Goal: Task Accomplishment & Management: Complete application form

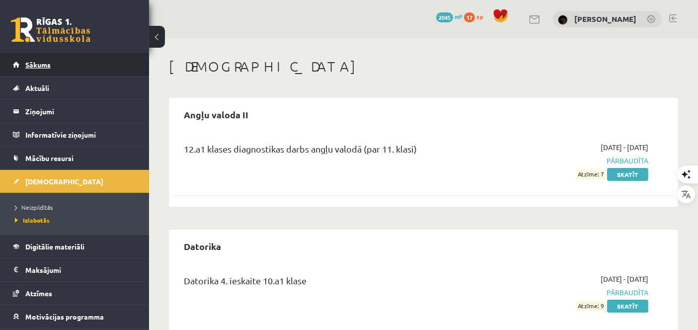
click at [69, 71] on link "Sākums" at bounding box center [75, 64] width 124 height 23
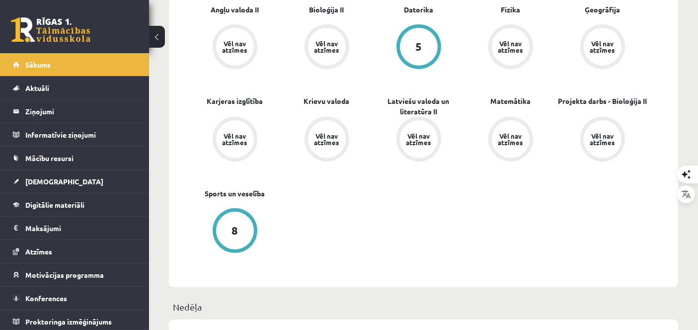
scroll to position [331, 0]
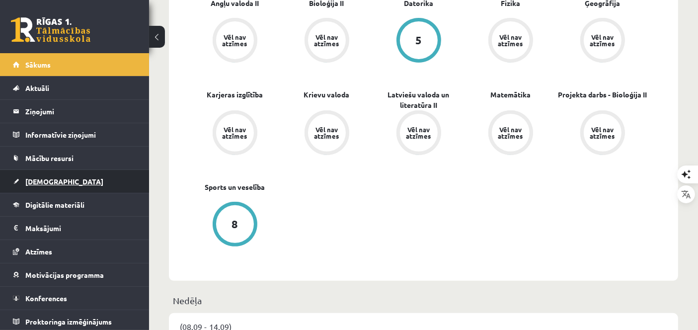
click at [40, 180] on span "[DEMOGRAPHIC_DATA]" at bounding box center [64, 181] width 78 height 9
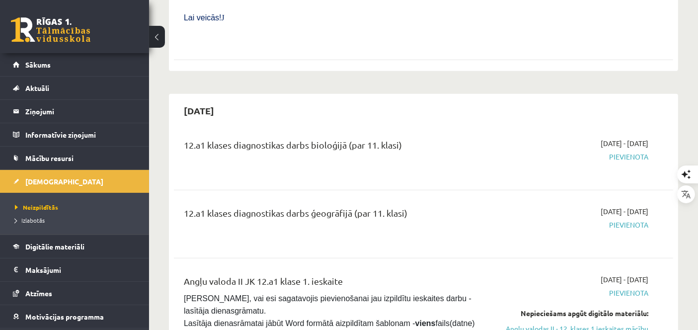
scroll to position [565, 0]
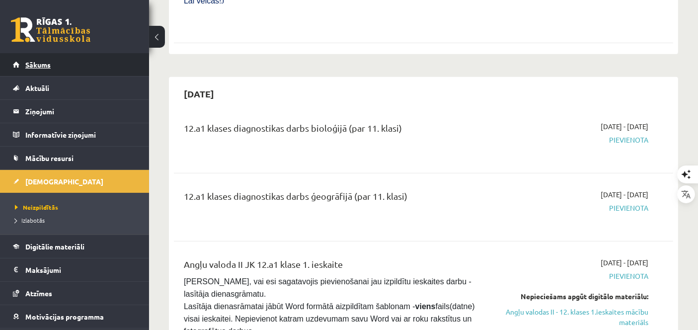
click at [114, 54] on link "Sākums" at bounding box center [75, 64] width 124 height 23
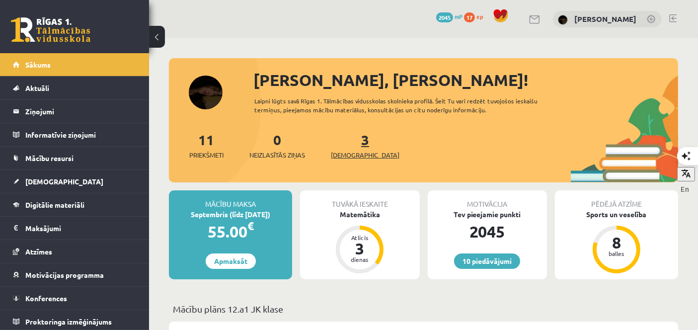
click at [352, 145] on link "3 Ieskaites" at bounding box center [365, 145] width 69 height 29
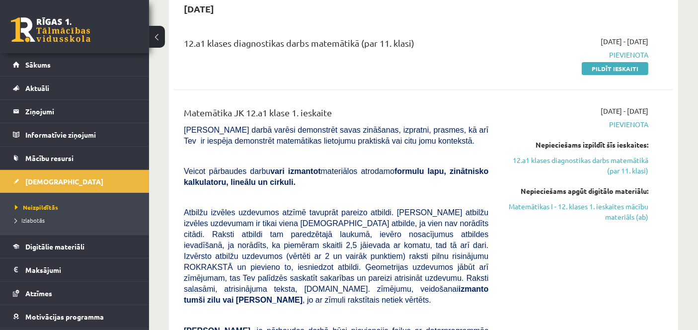
scroll to position [81, 0]
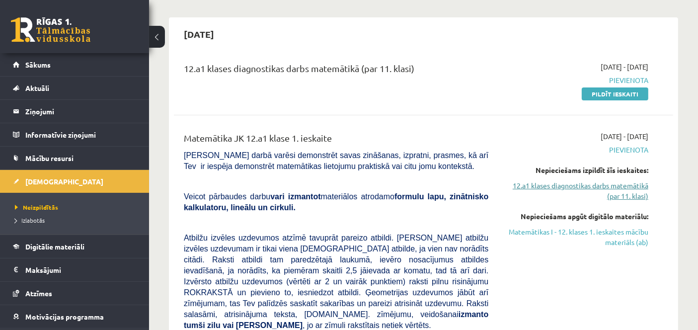
click at [634, 191] on link "12.a1 klases diagnostikas darbs matemātikā (par 11. klasi)" at bounding box center [575, 190] width 145 height 21
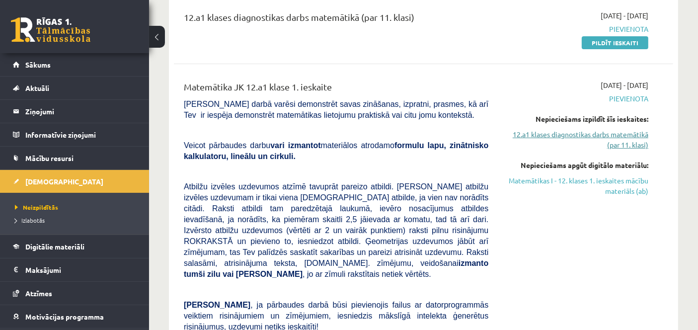
click at [627, 137] on link "12.a1 klases diagnostikas darbs matemātikā (par 11. klasi)" at bounding box center [575, 139] width 145 height 21
click at [629, 137] on link "12.a1 klases diagnostikas darbs matemātikā (par 11. klasi)" at bounding box center [575, 139] width 145 height 21
click at [619, 127] on div "Nepieciešams izpildīt šīs ieskaites: 12.a1 klases diagnostikas darbs matemātikā…" at bounding box center [575, 132] width 145 height 36
click at [623, 138] on link "12.a1 klases diagnostikas darbs matemātikā (par 11. klasi)" at bounding box center [575, 139] width 145 height 21
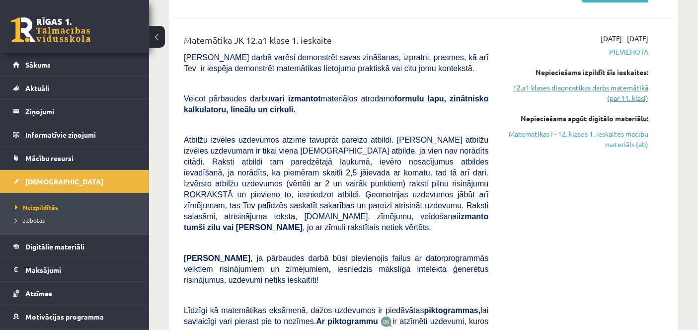
click at [628, 94] on link "12.a1 klases diagnostikas darbs matemātikā (par 11. klasi)" at bounding box center [575, 92] width 145 height 21
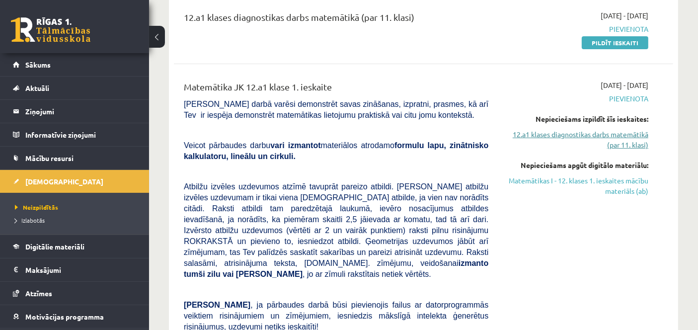
click at [626, 143] on link "12.a1 klases diagnostikas darbs matemātikā (par 11. klasi)" at bounding box center [575, 139] width 145 height 21
click at [620, 188] on link "Matemātikas I - 12. klases 1. ieskaites mācību materiāls (ab)" at bounding box center [575, 185] width 145 height 21
click at [597, 131] on link "12.a1 klases diagnostikas darbs matemātikā (par 11. klasi)" at bounding box center [575, 139] width 145 height 21
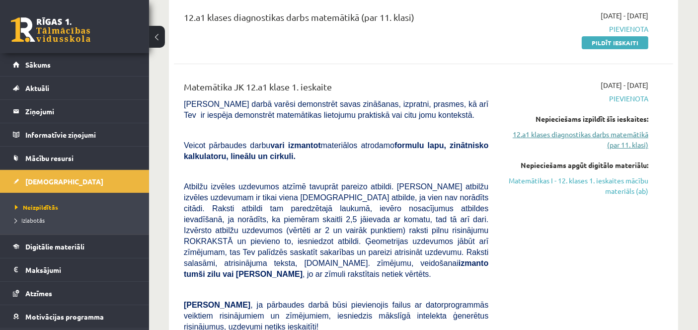
click at [597, 131] on link "12.a1 klases diagnostikas darbs matemātikā (par 11. klasi)" at bounding box center [575, 139] width 145 height 21
click at [620, 189] on link "Matemātikas I - 12. klases 1. ieskaites mācību materiāls (ab)" at bounding box center [575, 185] width 145 height 21
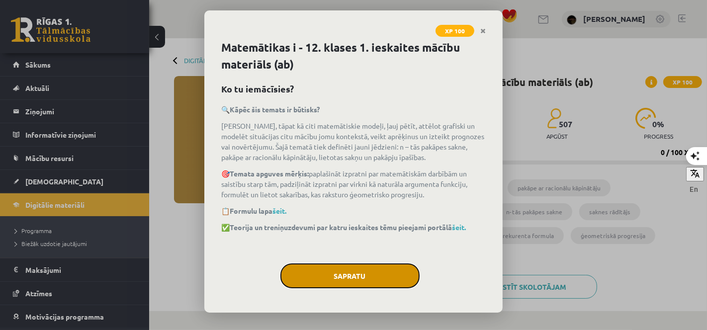
click at [337, 278] on button "Sapratu" at bounding box center [349, 275] width 139 height 25
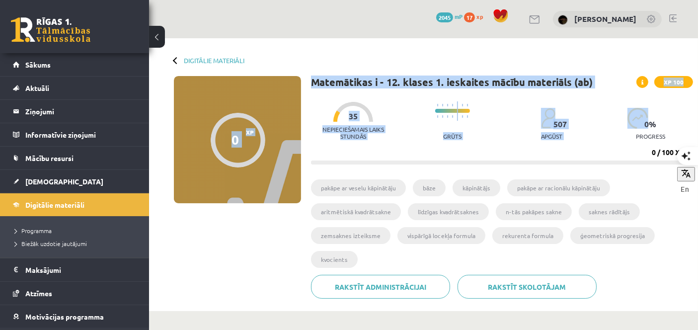
drag, startPoint x: 697, startPoint y: 56, endPoint x: 706, endPoint y: 97, distance: 42.3
click at [698, 97] on html "0 Dāvanas 2045 mP 17 xp Beāte Kitija Anaņko Sākums Aktuāli Kā mācīties eSKOLĀ K…" at bounding box center [349, 165] width 698 height 330
drag, startPoint x: 706, startPoint y: 97, endPoint x: 541, endPoint y: 54, distance: 171.0
click at [541, 54] on div "Digitālie materiāli 0 XP XP 100 0 / 100 XP Matemātikas i - 12. klases 1. ieskai…" at bounding box center [423, 174] width 549 height 273
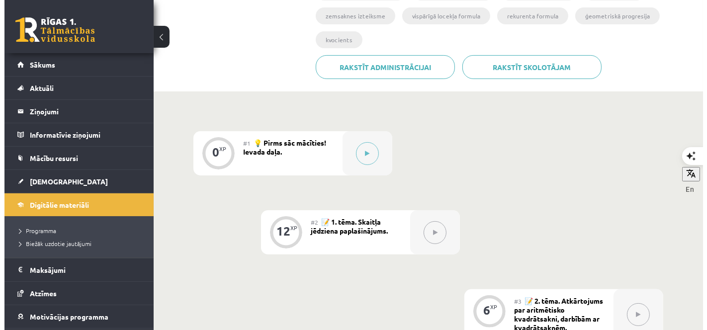
scroll to position [215, 0]
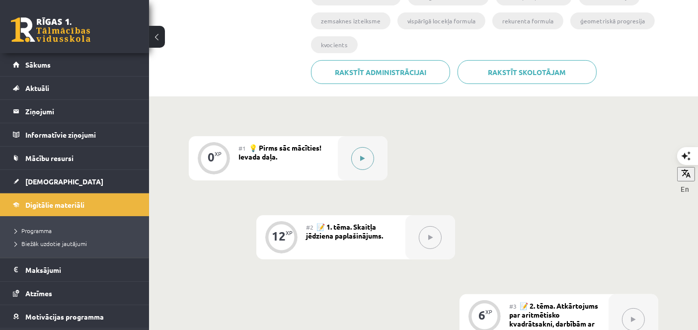
click at [363, 161] on icon at bounding box center [363, 159] width 4 height 6
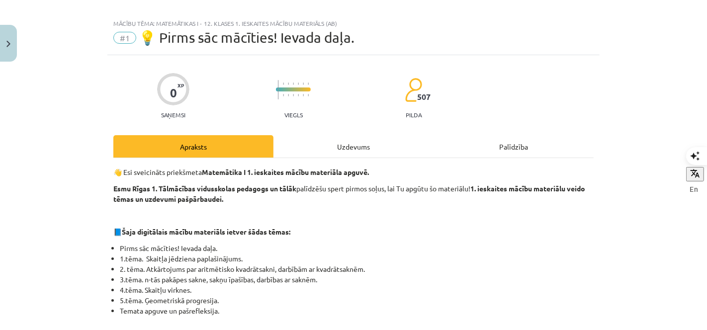
scroll to position [0, 0]
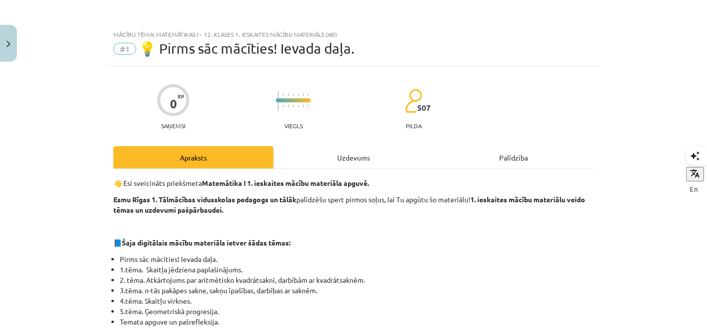
drag, startPoint x: 116, startPoint y: 84, endPoint x: 387, endPoint y: 179, distance: 287.0
click at [387, 179] on p "👋 Esi sveicināts priekšmeta Matemātika I 1. ieskaites mācību materiāla apguvē." at bounding box center [353, 183] width 480 height 10
click at [369, 160] on div "Uzdevums" at bounding box center [353, 157] width 160 height 22
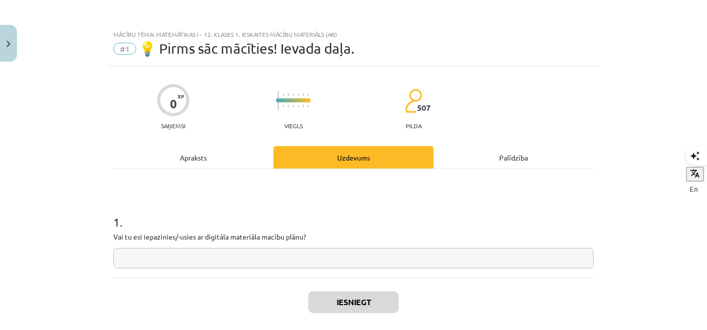
scroll to position [24, 0]
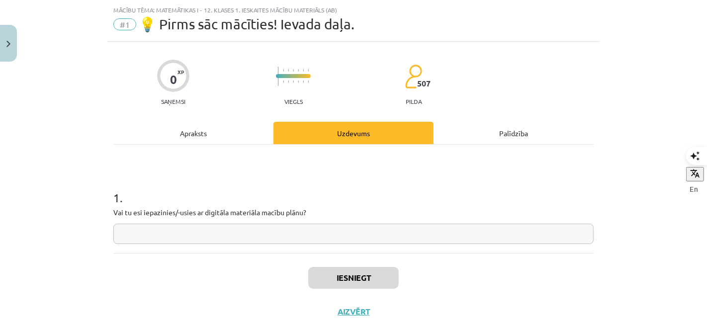
click at [175, 133] on div "Apraksts" at bounding box center [193, 133] width 160 height 22
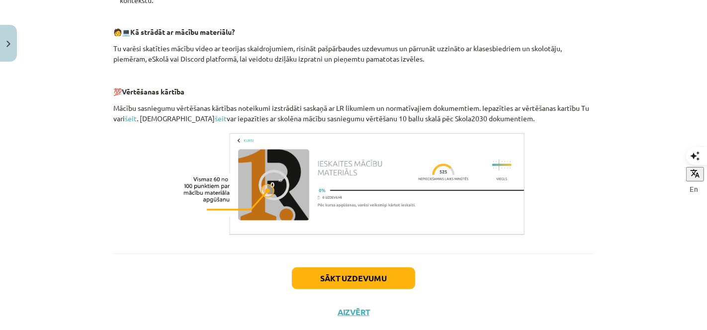
scroll to position [468, 0]
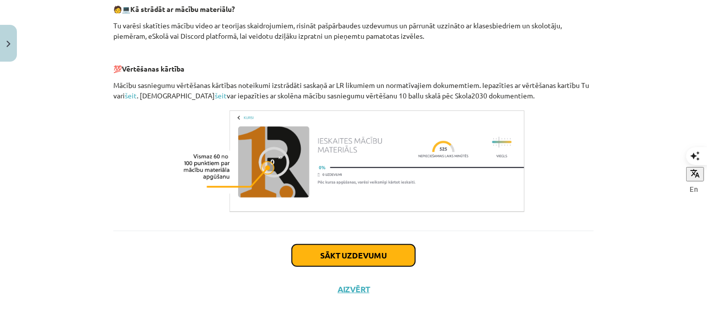
click at [385, 262] on button "Sākt uzdevumu" at bounding box center [353, 256] width 123 height 22
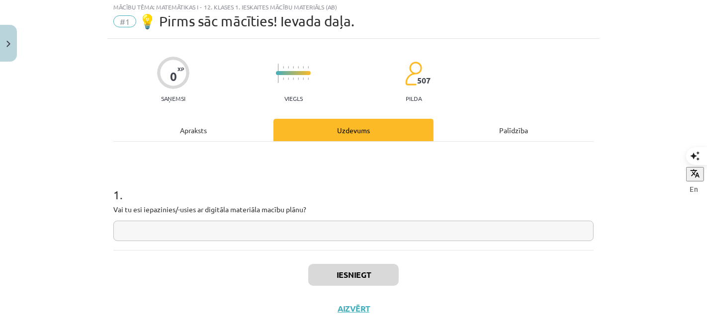
scroll to position [24, 0]
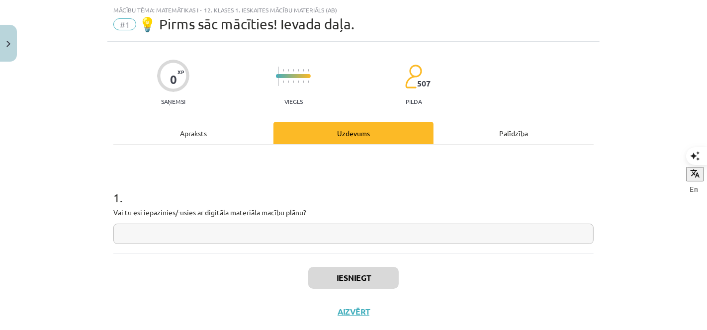
click at [270, 224] on input "text" at bounding box center [353, 234] width 480 height 20
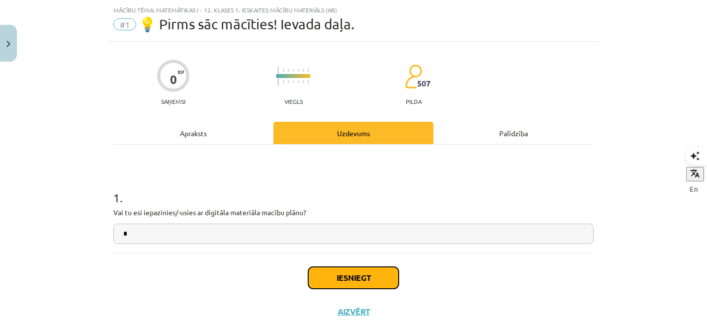
click at [334, 281] on button "Iesniegt" at bounding box center [353, 278] width 90 height 22
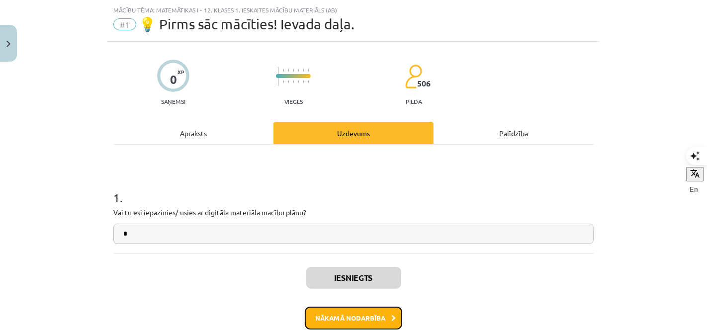
click at [346, 319] on button "Nākamā nodarbība" at bounding box center [353, 318] width 97 height 23
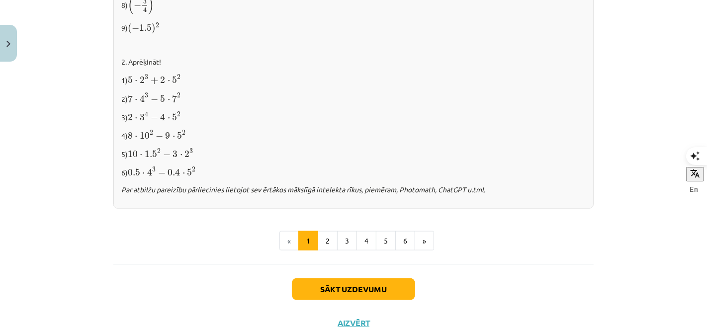
scroll to position [1083, 0]
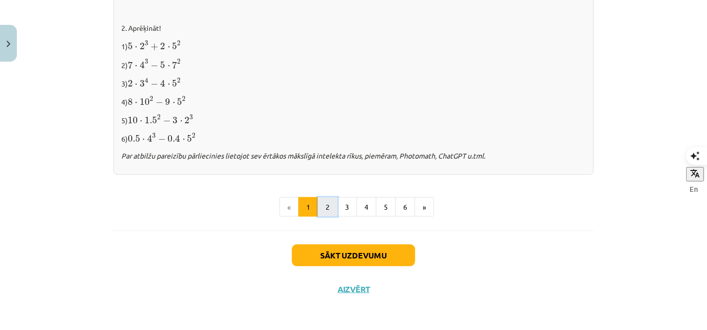
click at [322, 209] on button "2" at bounding box center [328, 207] width 20 height 20
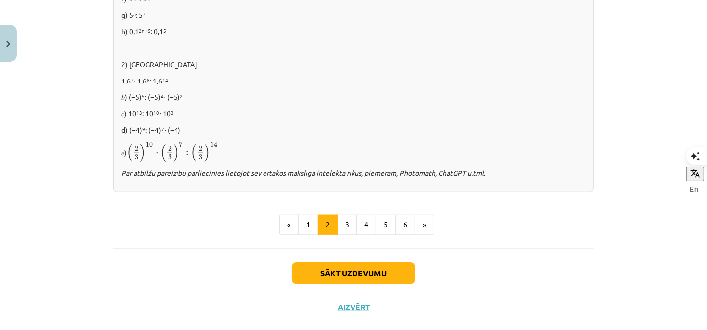
scroll to position [724, 0]
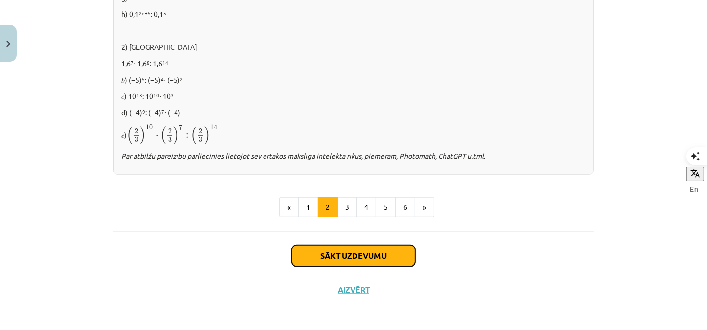
click at [352, 245] on button "Sākt uzdevumu" at bounding box center [353, 256] width 123 height 22
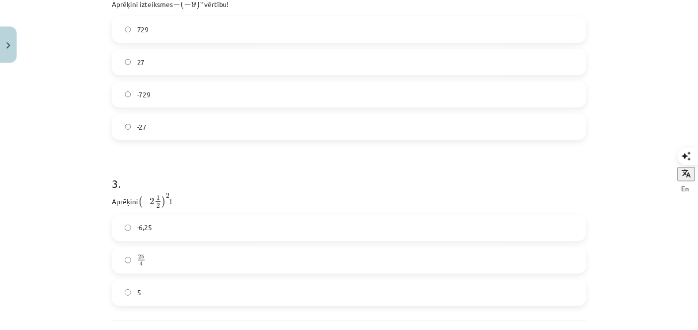
scroll to position [622, 0]
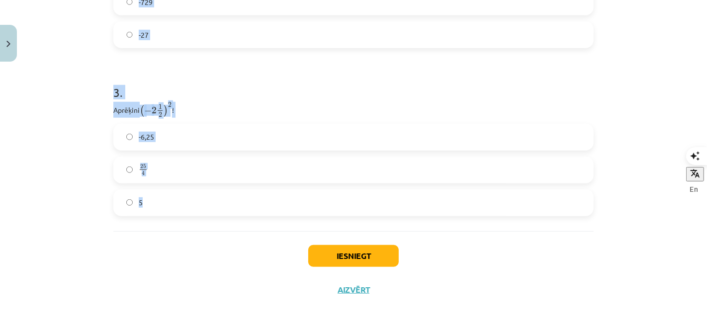
drag, startPoint x: 110, startPoint y: 210, endPoint x: 436, endPoint y: 194, distance: 325.9
copy form "Atzīmē visus skaitļus, kuri ir kāda vesela skaitļa kvadrāts! 33 60 49 100 16 3 …"
click at [688, 173] on icon "button" at bounding box center [693, 171] width 10 height 10
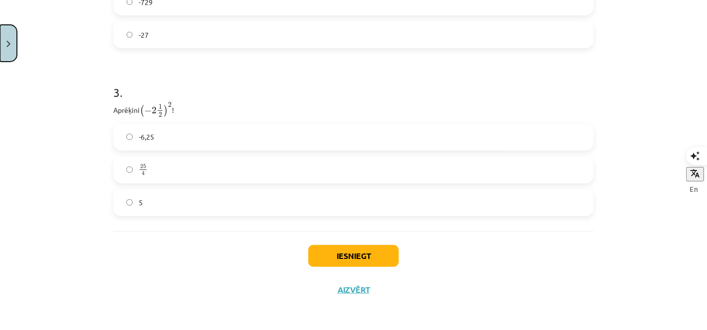
click at [15, 47] on button "Close" at bounding box center [8, 43] width 17 height 37
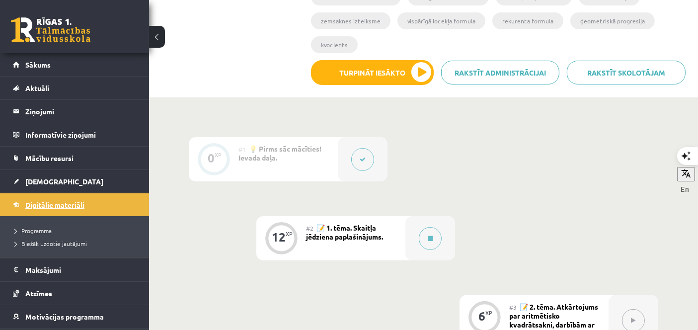
click at [45, 205] on span "Digitālie materiāli" at bounding box center [54, 204] width 59 height 9
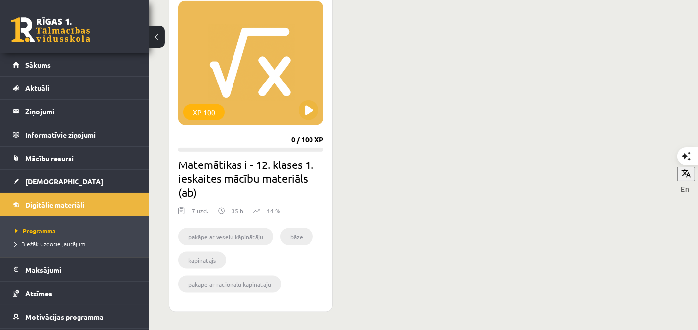
scroll to position [1294, 0]
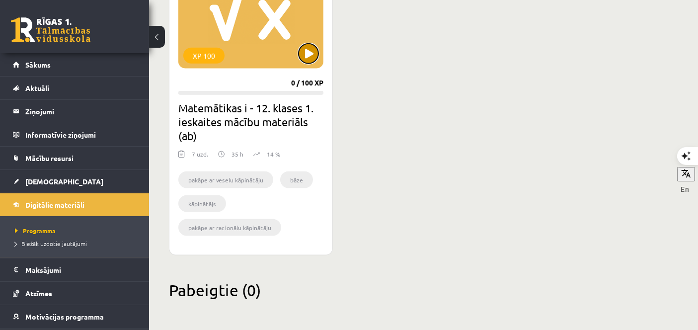
click at [311, 52] on button at bounding box center [309, 54] width 20 height 20
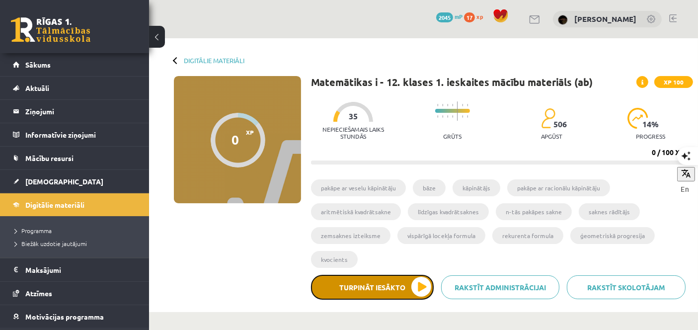
click at [385, 293] on button "Turpināt iesākto" at bounding box center [372, 287] width 123 height 25
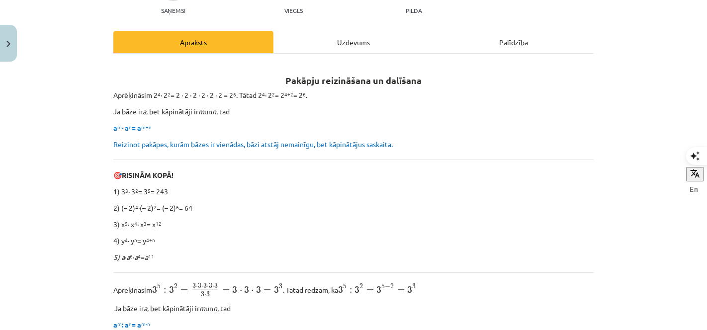
click at [322, 37] on div "Uzdevums" at bounding box center [353, 42] width 160 height 22
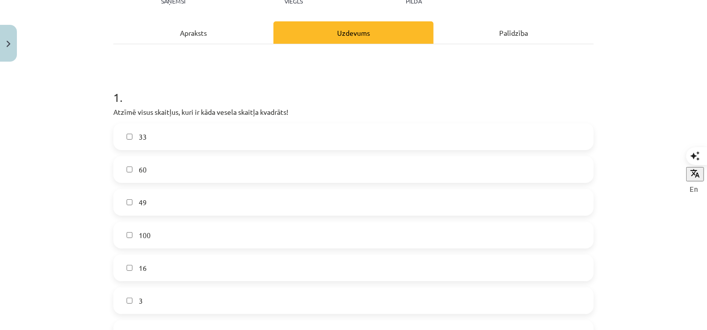
scroll to position [153, 0]
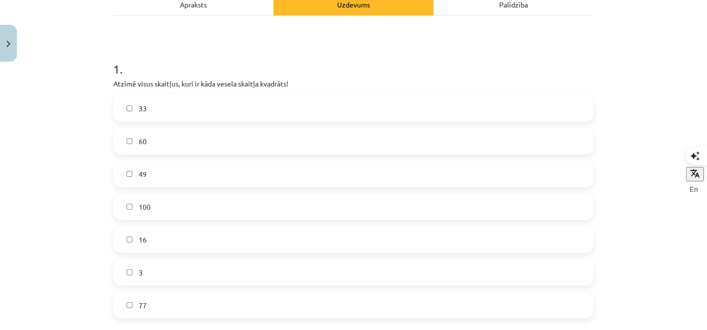
click at [211, 166] on label "49" at bounding box center [353, 174] width 478 height 25
click at [185, 103] on label "33" at bounding box center [353, 108] width 478 height 25
click at [169, 202] on label "100" at bounding box center [353, 206] width 478 height 25
click at [191, 101] on label "33" at bounding box center [353, 108] width 478 height 25
click at [181, 243] on label "16" at bounding box center [353, 239] width 478 height 25
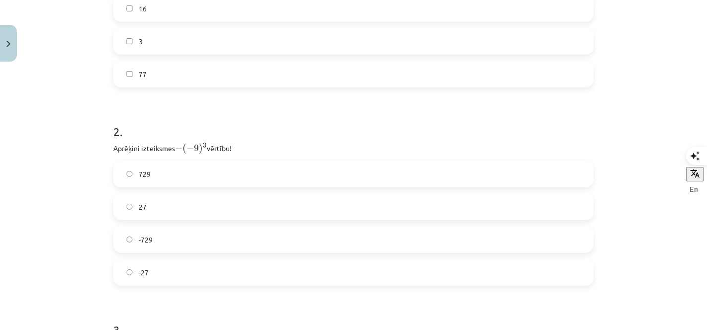
scroll to position [410, 0]
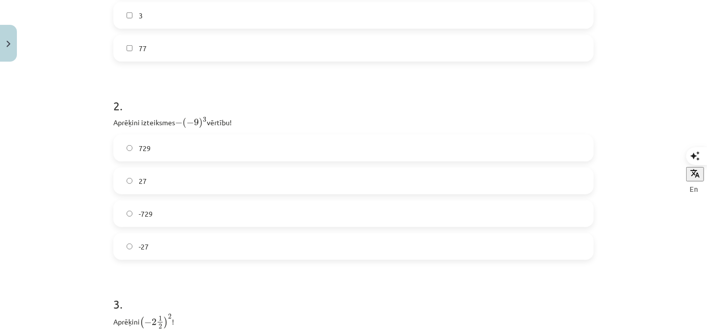
click at [178, 140] on label "729" at bounding box center [353, 148] width 478 height 25
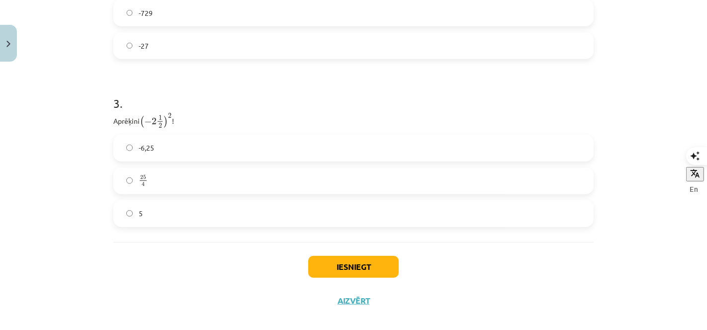
scroll to position [617, 0]
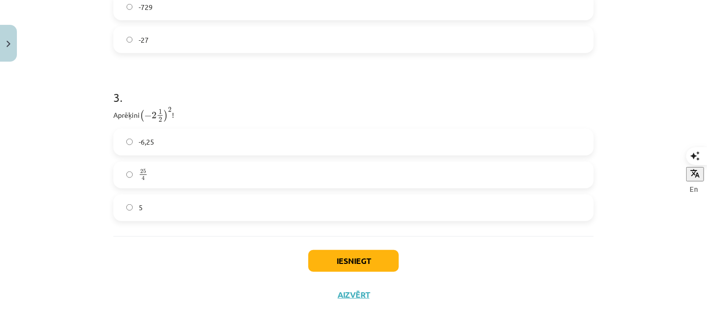
click at [147, 167] on label "25 4 25 4" at bounding box center [353, 175] width 478 height 25
click at [356, 260] on button "Iesniegt" at bounding box center [353, 261] width 90 height 22
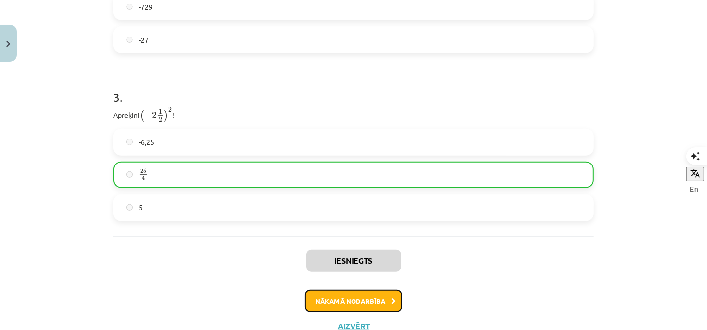
click at [380, 292] on button "Nākamā nodarbība" at bounding box center [353, 301] width 97 height 23
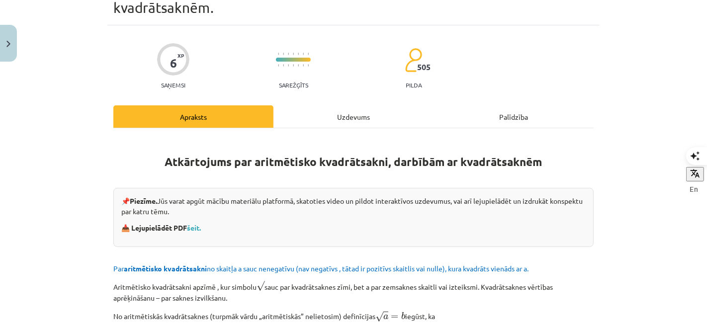
scroll to position [74, 0]
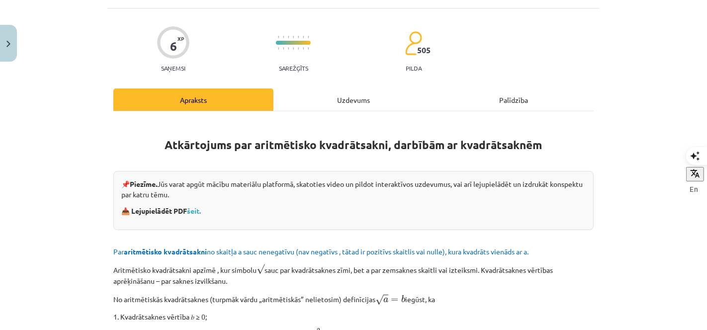
click at [313, 102] on div "Uzdevums" at bounding box center [353, 99] width 160 height 22
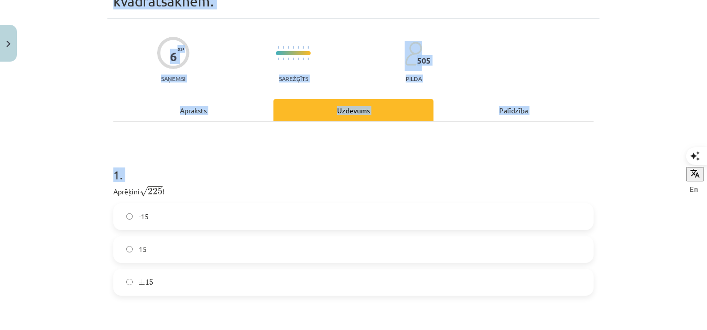
scroll to position [282, 0]
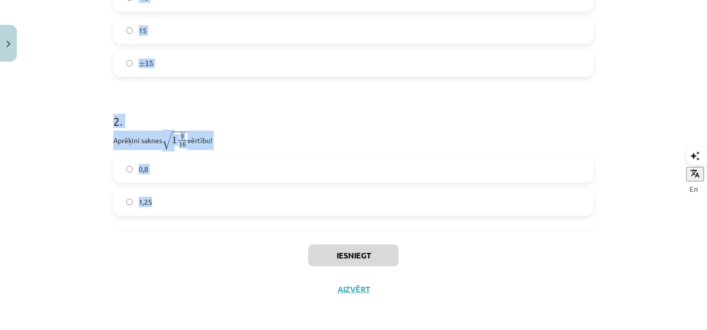
drag, startPoint x: 102, startPoint y: 231, endPoint x: 347, endPoint y: 194, distance: 247.3
click at [347, 194] on div "Mācību tēma: Matemātikas i - 12. klases 1. ieskaites mācību materiāls (ab) #3 📝…" at bounding box center [353, 165] width 707 height 330
copy form "Aprēķini √ 225 225 ! -15 15 ± 15 ± 15 2 . Aprēķini saknes √ 1 9 16 1 9 16 vērtī…"
click at [214, 22] on label "15" at bounding box center [353, 30] width 478 height 25
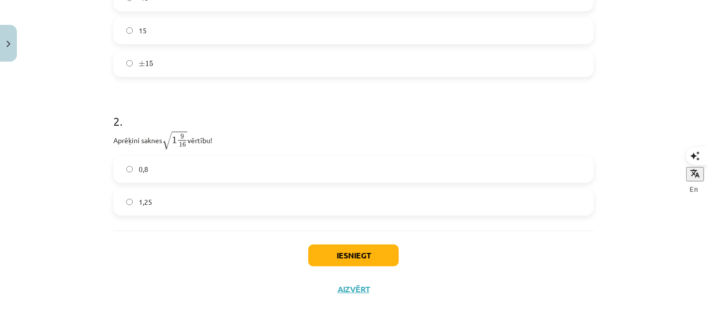
click at [190, 204] on label "1,25" at bounding box center [353, 202] width 478 height 25
click at [345, 264] on button "Iesniegt" at bounding box center [353, 256] width 90 height 22
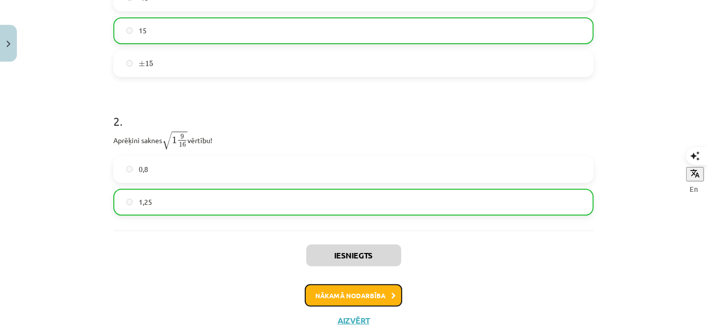
click at [353, 299] on button "Nākamā nodarbība" at bounding box center [353, 295] width 97 height 23
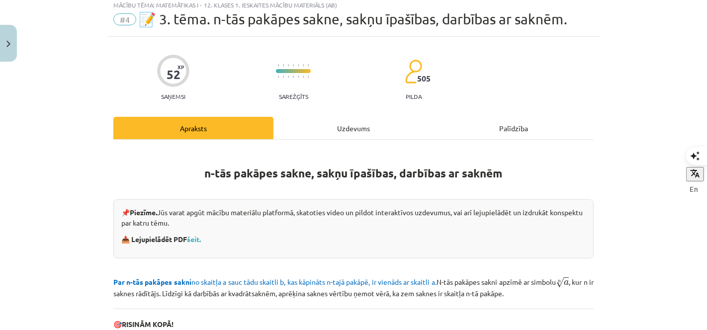
scroll to position [24, 0]
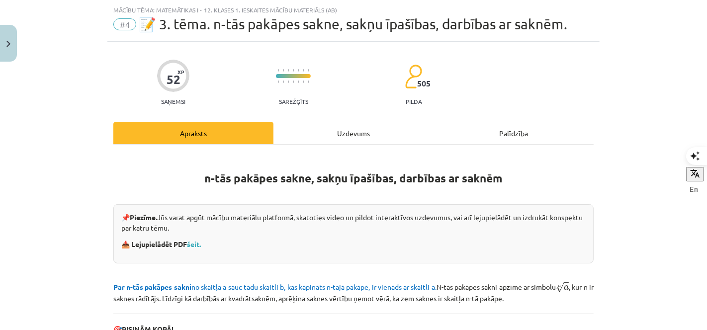
click at [343, 130] on div "Uzdevums" at bounding box center [353, 133] width 160 height 22
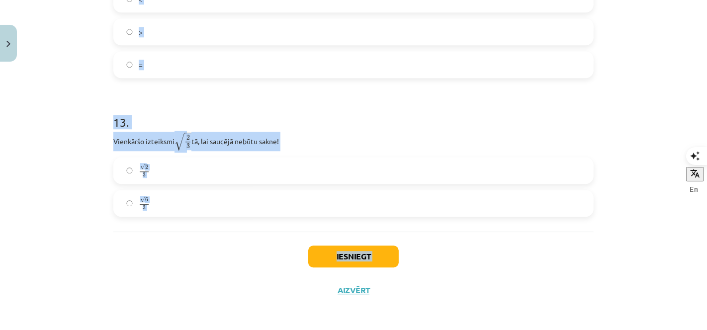
scroll to position [2256, 0]
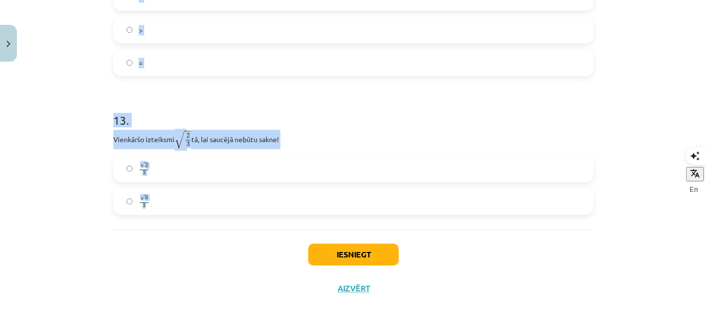
drag, startPoint x: 98, startPoint y: 206, endPoint x: 333, endPoint y: 212, distance: 235.1
click at [333, 212] on div "Mācību tēma: Matemātikas i - 12. klases 1. ieskaites mācību materiāls (ab) #4 📝…" at bounding box center [353, 165] width 707 height 330
copy form "Kura izteiksme jāizvēlas vienādības a m n a m n = ⋯ labajā pusē, lai būtu parei…"
click at [419, 123] on h1 "13 ." at bounding box center [353, 111] width 480 height 31
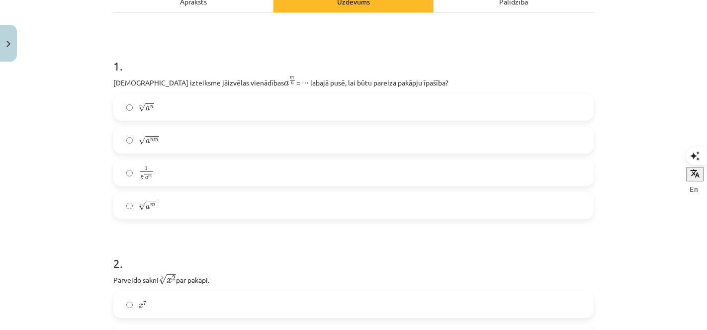
scroll to position [160, 0]
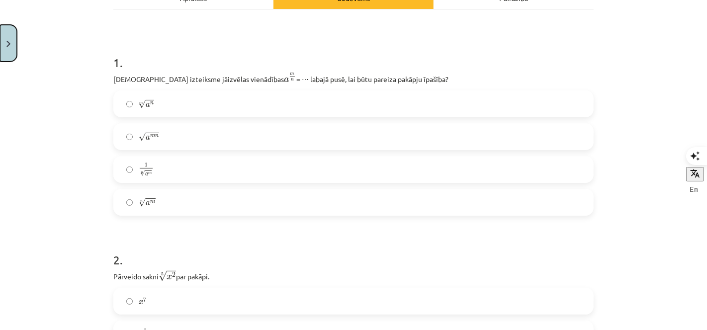
click at [2, 56] on button "Close" at bounding box center [8, 43] width 17 height 37
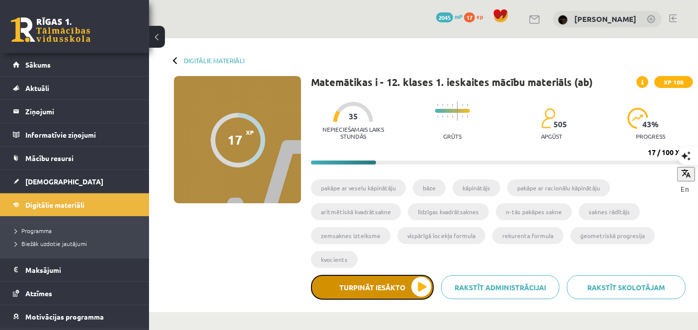
click at [371, 287] on button "Turpināt iesākto" at bounding box center [372, 287] width 123 height 25
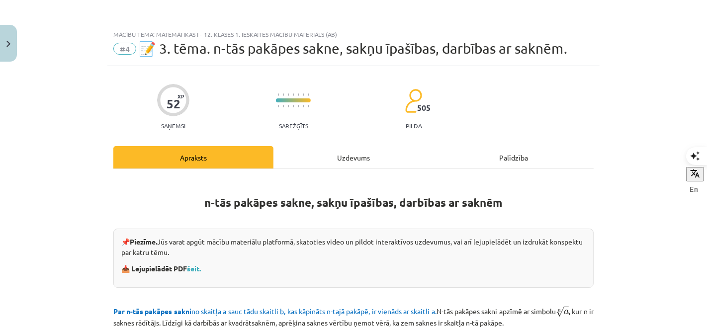
click at [345, 167] on div "Uzdevums" at bounding box center [353, 157] width 160 height 22
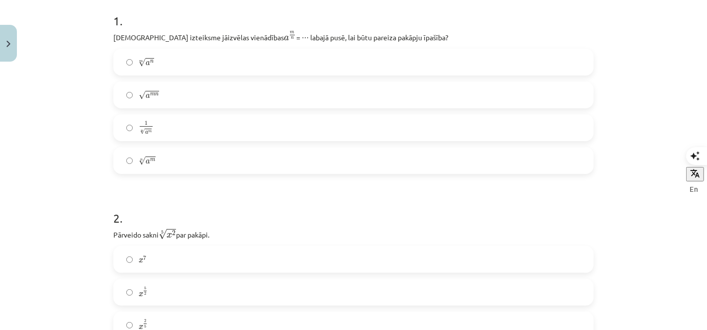
scroll to position [207, 0]
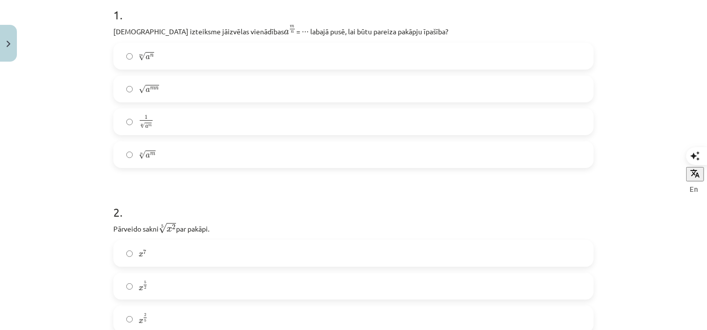
click at [218, 120] on label "1 n √ a m 1 a m n" at bounding box center [353, 121] width 478 height 25
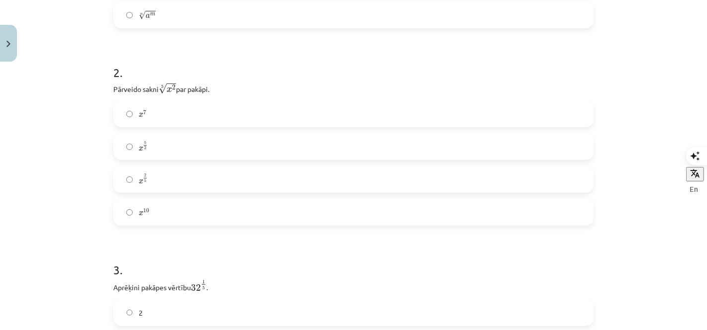
scroll to position [368, 0]
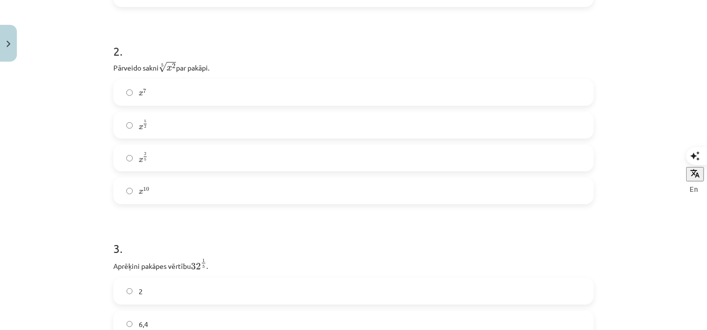
click at [234, 160] on label "x 2 5 x 2 5" at bounding box center [353, 158] width 478 height 25
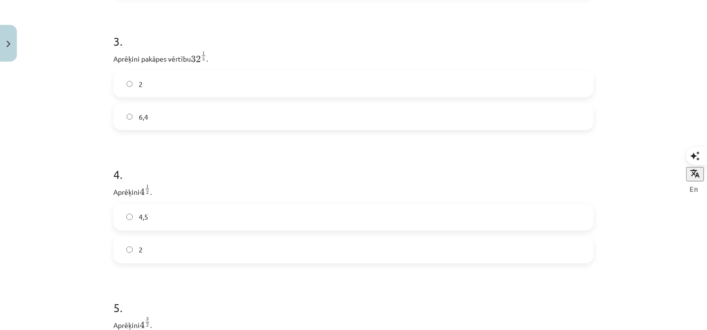
scroll to position [585, 0]
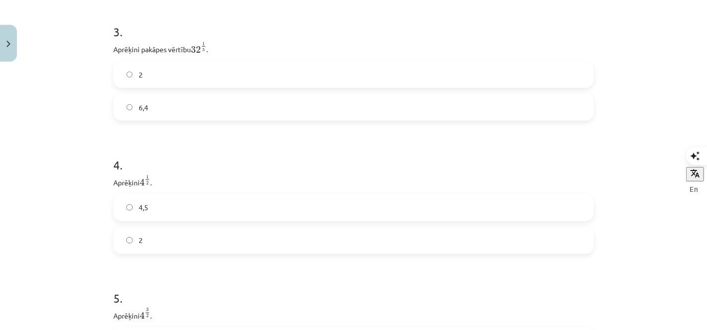
click at [220, 69] on label "2" at bounding box center [353, 74] width 478 height 25
click at [197, 249] on label "2" at bounding box center [353, 240] width 478 height 25
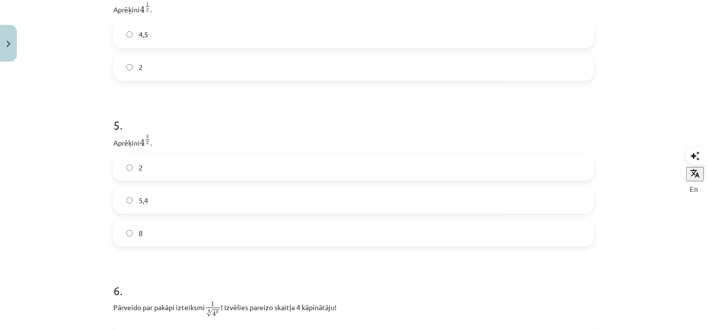
scroll to position [761, 0]
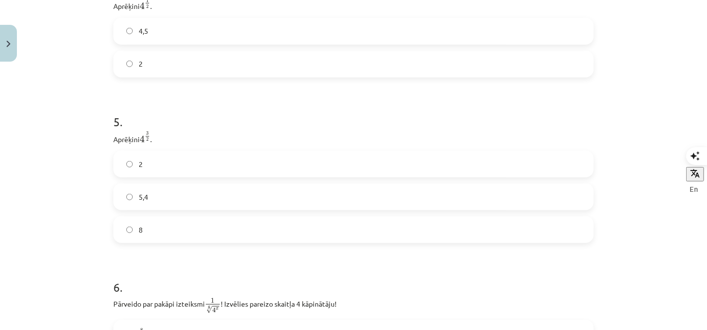
click at [365, 235] on label "8" at bounding box center [353, 229] width 478 height 25
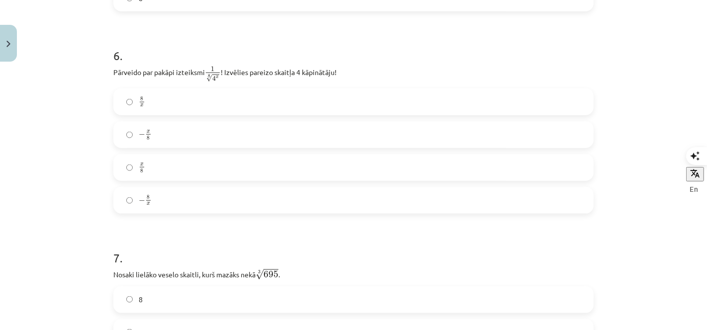
scroll to position [996, 0]
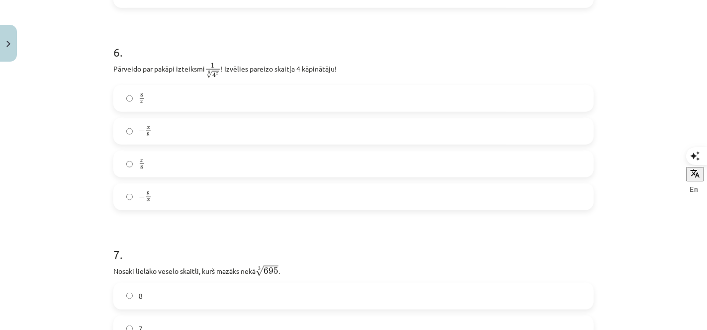
click at [158, 294] on label "8" at bounding box center [353, 296] width 478 height 25
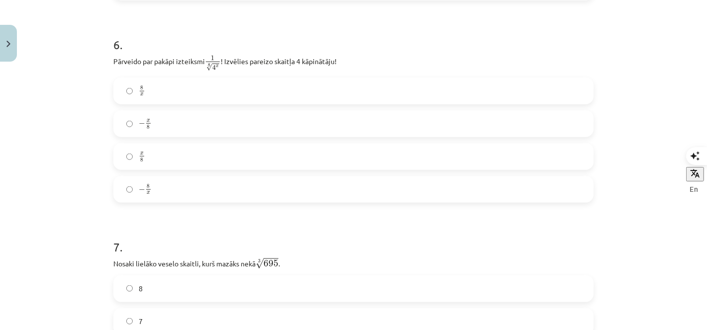
scroll to position [1010, 0]
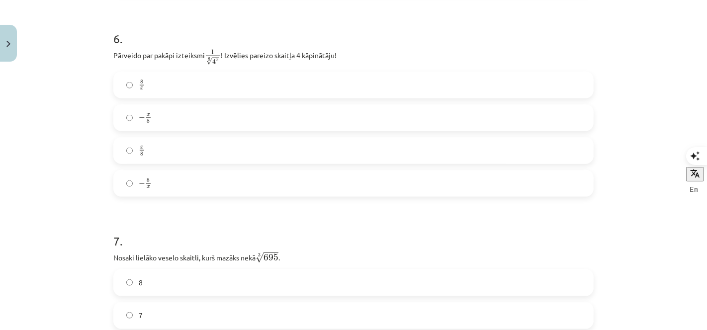
click at [152, 186] on label "− 8 x − 8 x" at bounding box center [353, 183] width 478 height 25
drag, startPoint x: 706, startPoint y: 153, endPoint x: 696, endPoint y: 70, distance: 83.1
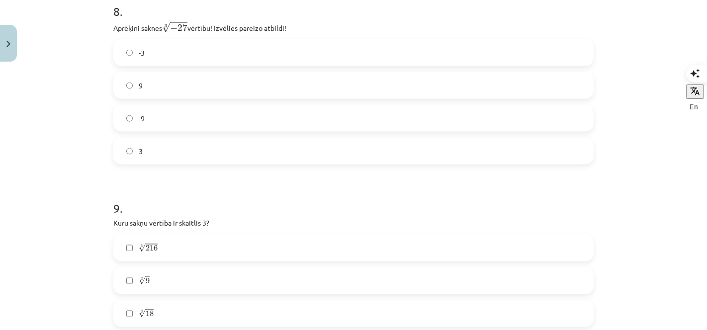
scroll to position [1411, 0]
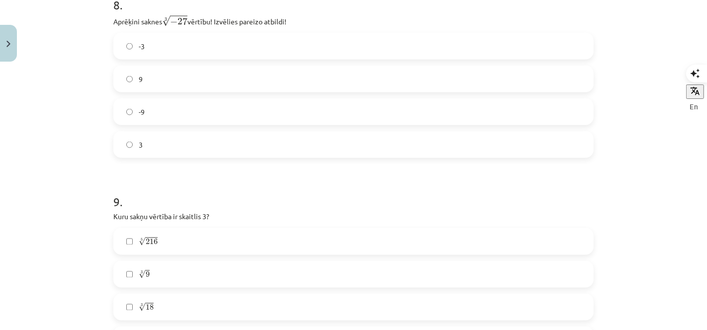
click at [186, 43] on label "-3" at bounding box center [353, 46] width 478 height 25
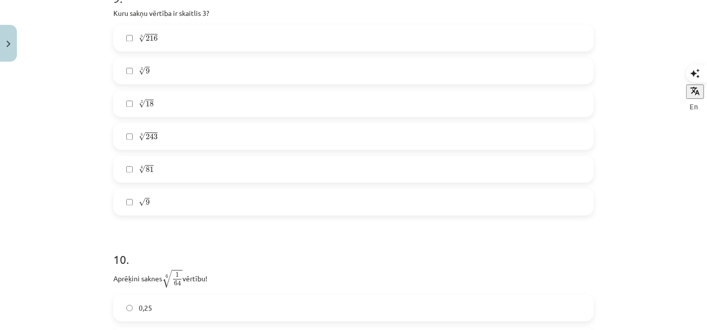
scroll to position [1596, 0]
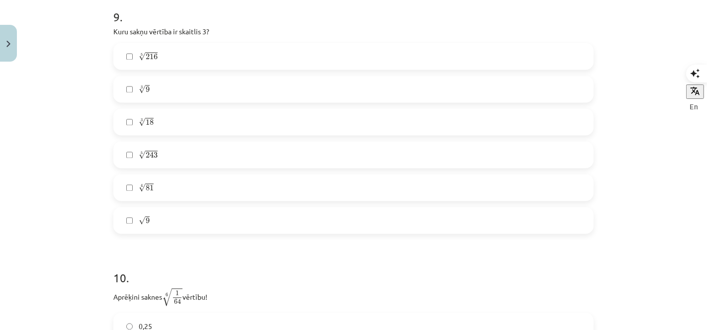
click at [185, 155] on label "5 √ 243 243 5" at bounding box center [353, 154] width 478 height 25
click at [199, 226] on label "√ 9 9" at bounding box center [353, 220] width 478 height 25
click at [241, 188] on label "4 √ 81 81 4" at bounding box center [353, 187] width 478 height 25
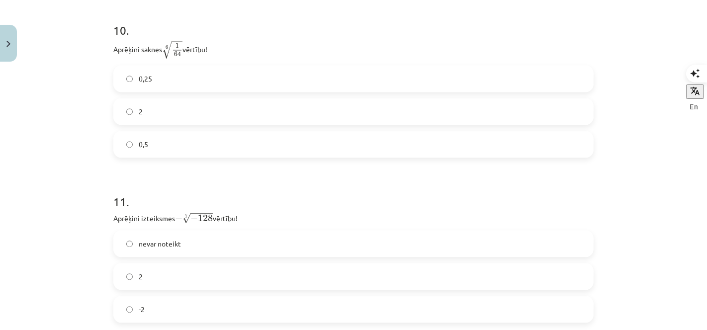
scroll to position [1831, 0]
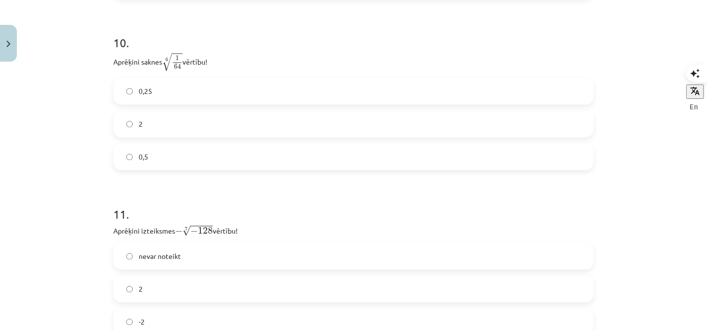
click at [193, 163] on label "0,5" at bounding box center [353, 156] width 478 height 25
click at [207, 295] on label "2" at bounding box center [353, 288] width 478 height 25
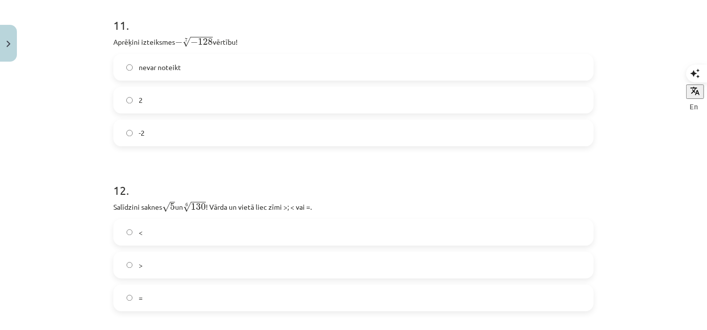
scroll to position [2041, 0]
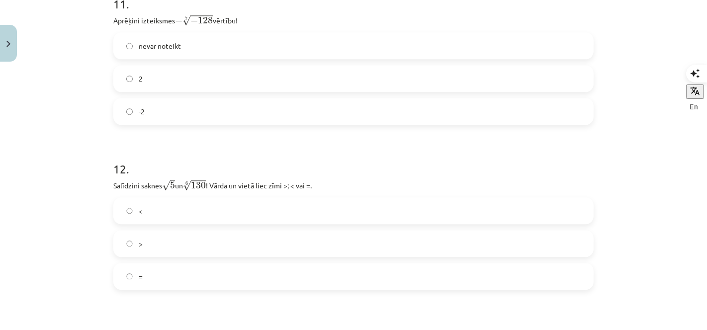
click at [207, 256] on label ">" at bounding box center [353, 243] width 478 height 25
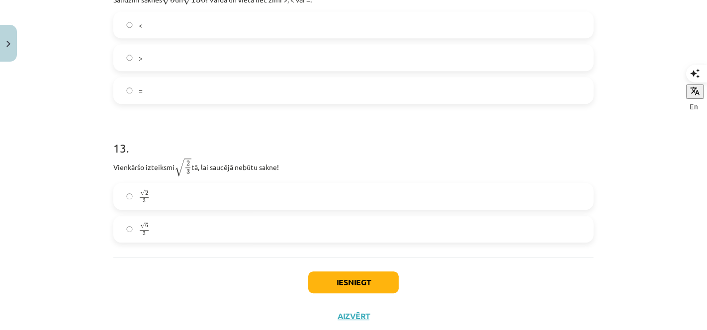
scroll to position [2256, 0]
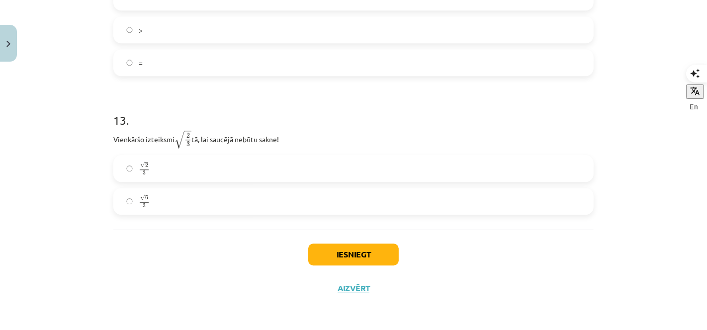
click at [212, 209] on label "√ 6 3 6 3" at bounding box center [353, 201] width 478 height 25
click at [315, 263] on button "Iesniegt" at bounding box center [353, 255] width 90 height 22
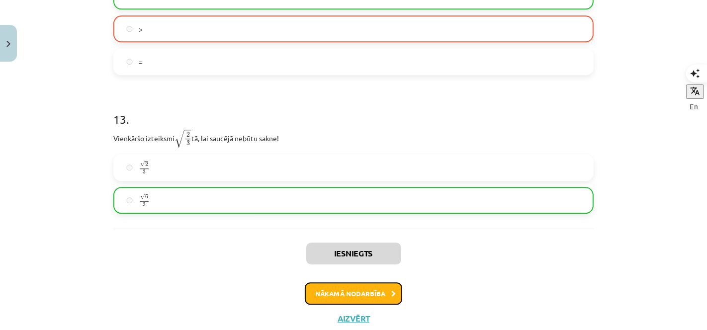
click at [346, 290] on button "Nākamā nodarbība" at bounding box center [353, 293] width 97 height 23
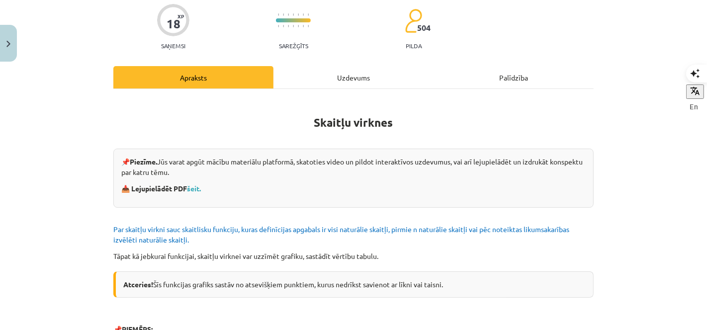
scroll to position [15, 0]
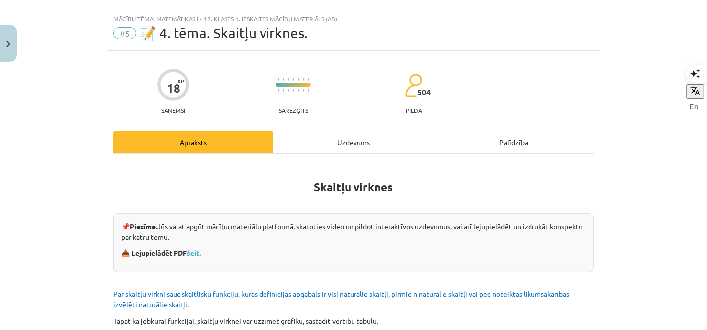
click at [348, 138] on div "Uzdevums" at bounding box center [353, 142] width 160 height 22
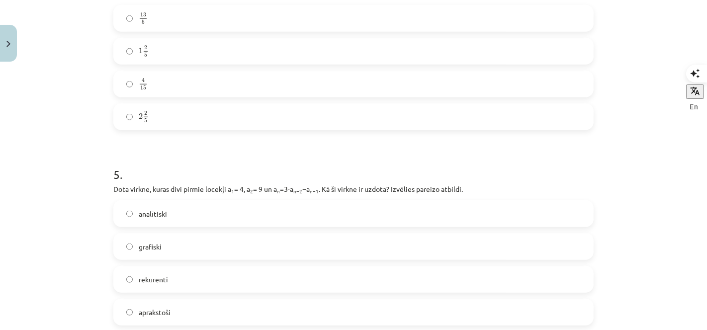
scroll to position [1138, 0]
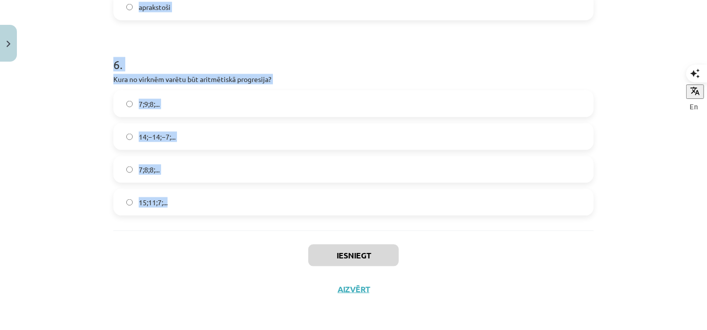
drag, startPoint x: 95, startPoint y: 208, endPoint x: 340, endPoint y: 203, distance: 245.0
click at [340, 203] on div "Mācību tēma: Matemātikas i - 12. klases 1. ieskaites mācību materiāls (ab) #5 📝…" at bounding box center [353, 165] width 707 height 330
copy form "Skaitļu virkne -7; -4; -1; 2; 5; ... ir Dilstoša Konstanta Ne augoša, ne dilsto…"
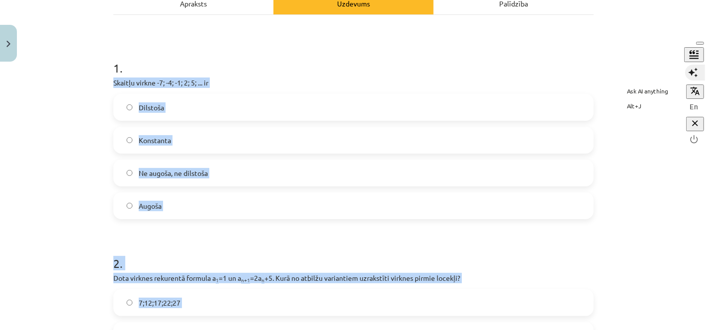
scroll to position [163, 0]
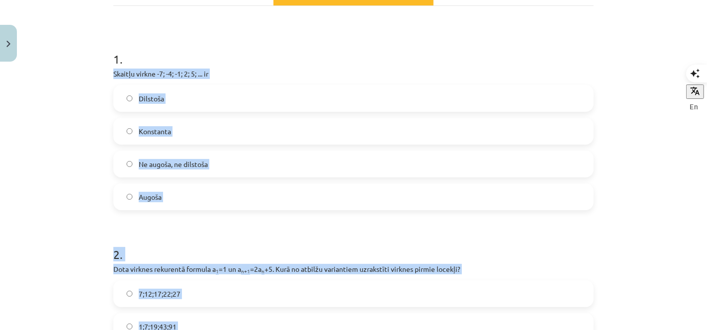
click at [470, 200] on label "Augoša" at bounding box center [353, 196] width 478 height 25
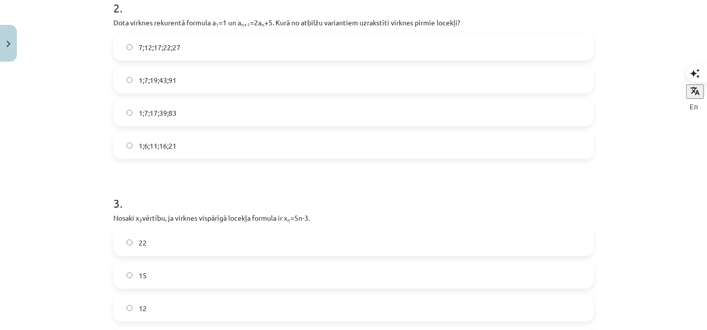
scroll to position [387, 0]
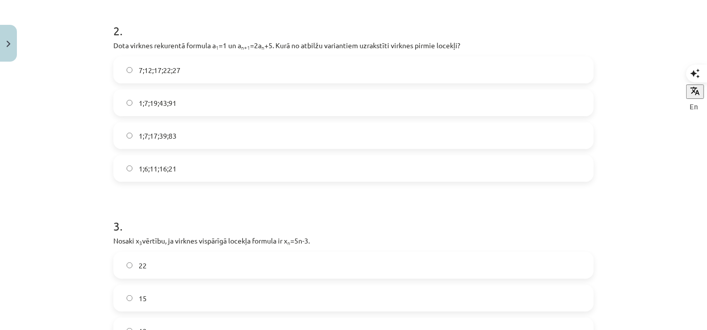
click at [220, 100] on label "1;7;19;43;91" at bounding box center [353, 102] width 478 height 25
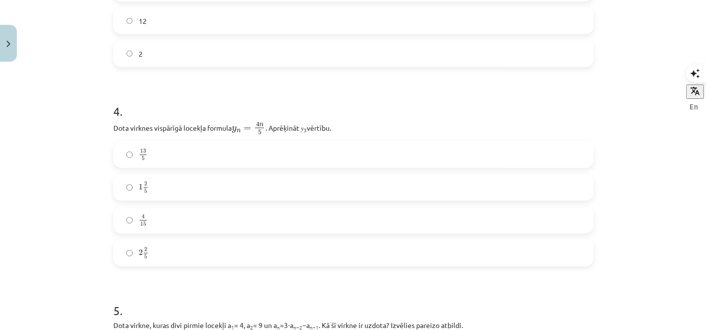
scroll to position [711, 0]
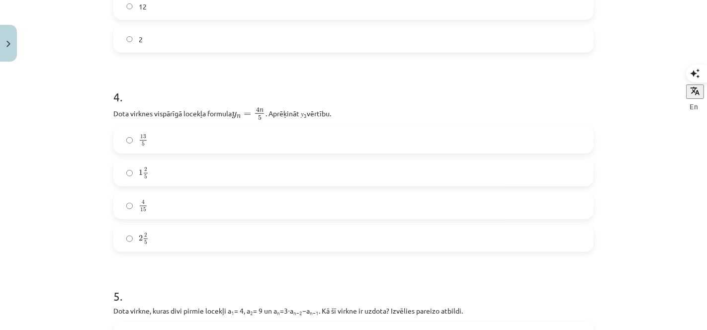
click at [149, 232] on label "2 2 5 2 2 5" at bounding box center [353, 238] width 478 height 25
click at [167, 7] on label "12" at bounding box center [353, 6] width 478 height 25
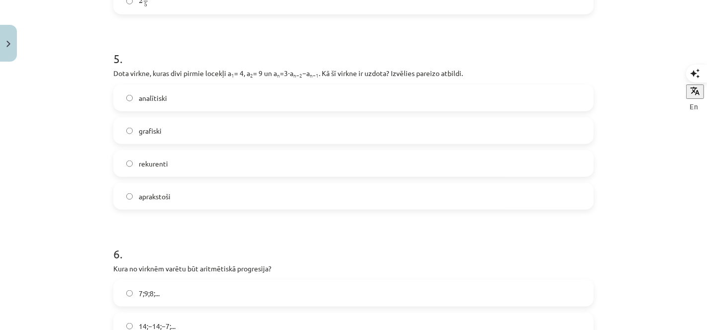
scroll to position [965, 0]
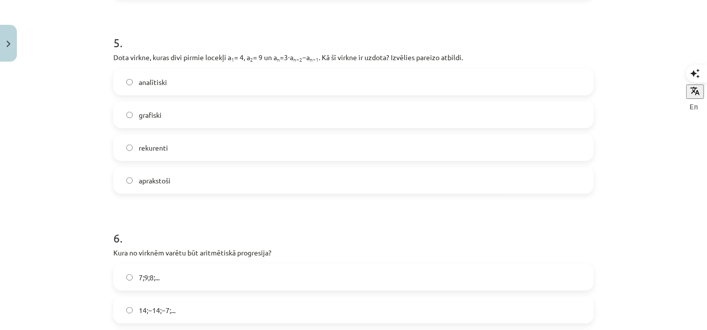
drag, startPoint x: 430, startPoint y: 113, endPoint x: 376, endPoint y: 81, distance: 63.5
click at [376, 81] on div "Mācību tēma: Matemātikas i - 12. klases 1. ieskaites mācību materiāls (ab) #5 📝…" at bounding box center [353, 165] width 707 height 330
drag, startPoint x: 376, startPoint y: 81, endPoint x: 283, endPoint y: 15, distance: 113.5
click at [215, 139] on label "rekurenti" at bounding box center [353, 147] width 478 height 25
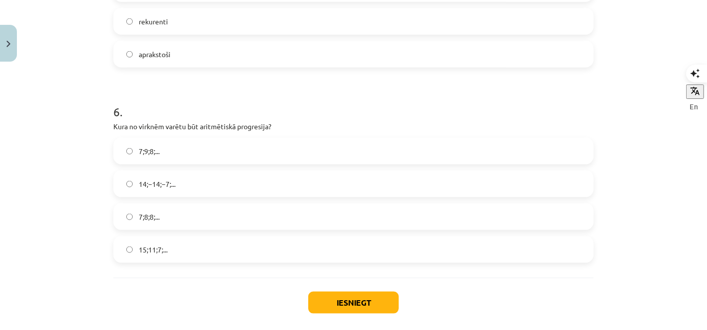
scroll to position [1119, 0]
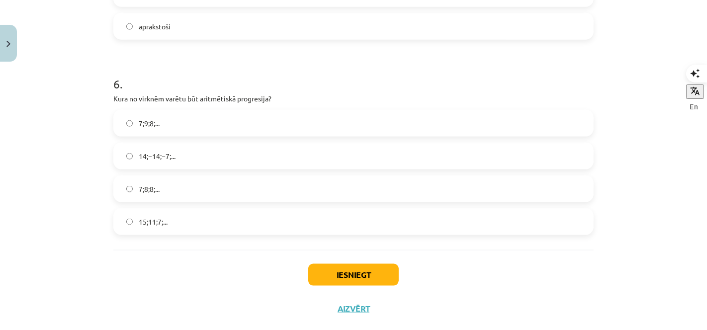
click at [422, 224] on label "15;11;7;..." at bounding box center [353, 221] width 478 height 25
click at [338, 276] on button "Iesniegt" at bounding box center [353, 275] width 90 height 22
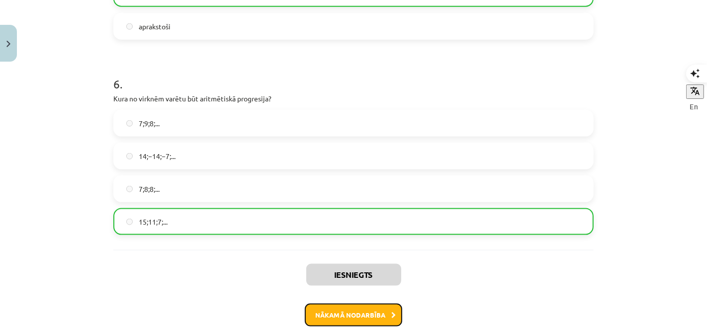
click at [346, 306] on button "Nākamā nodarbība" at bounding box center [353, 315] width 97 height 23
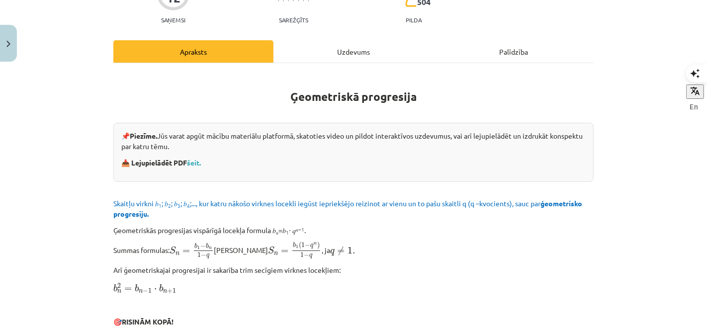
scroll to position [24, 0]
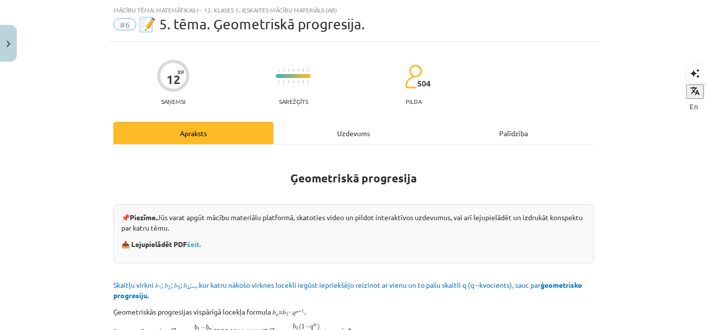
click at [350, 138] on div "Uzdevums" at bounding box center [353, 133] width 160 height 22
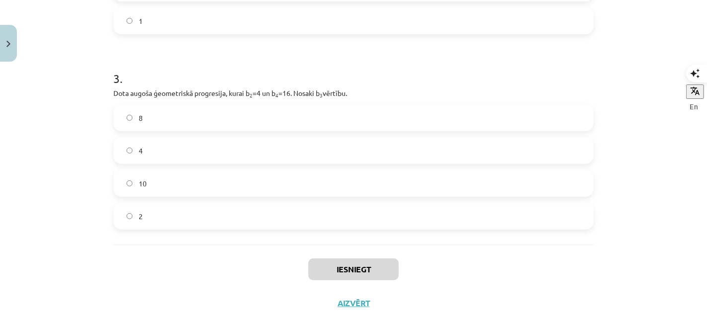
scroll to position [483, 0]
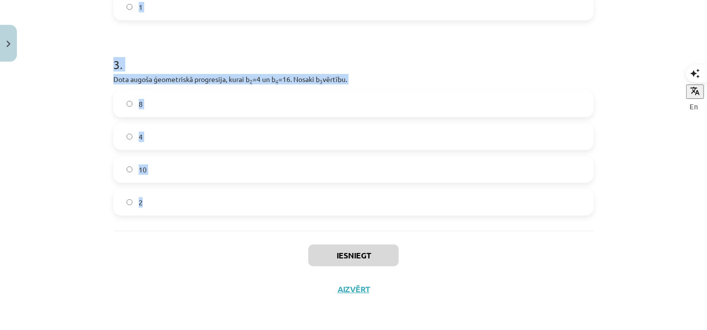
drag, startPoint x: 89, startPoint y: 189, endPoint x: 346, endPoint y: 206, distance: 257.5
click at [346, 206] on div "Mācību tēma: Matemātikas i - 12. klases 1. ieskaites mācību materiāls (ab) #6 📝…" at bounding box center [353, 165] width 707 height 330
copy form "1 . Aprēķini ģeometriskās progresijas nākamo locekli, ja b 1 = 7 un q=5. 12 35 …"
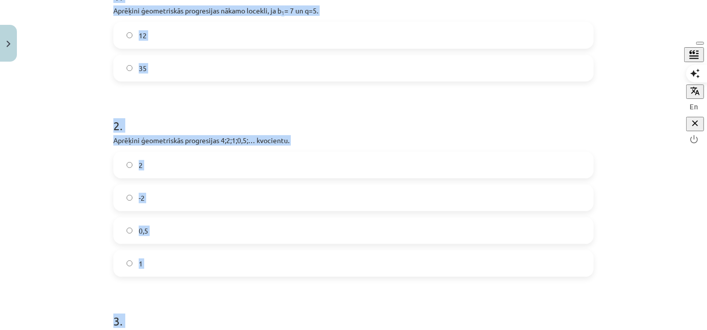
scroll to position [136, 0]
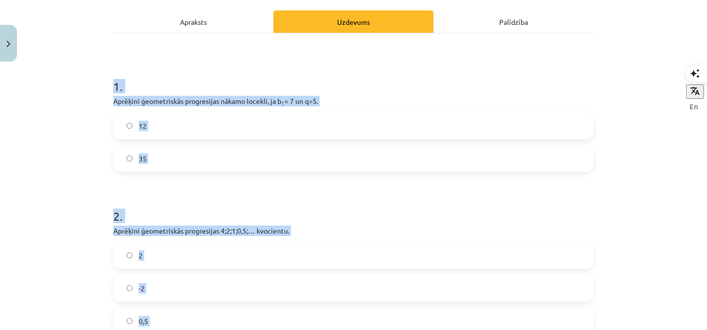
click at [221, 152] on label "35" at bounding box center [353, 158] width 478 height 25
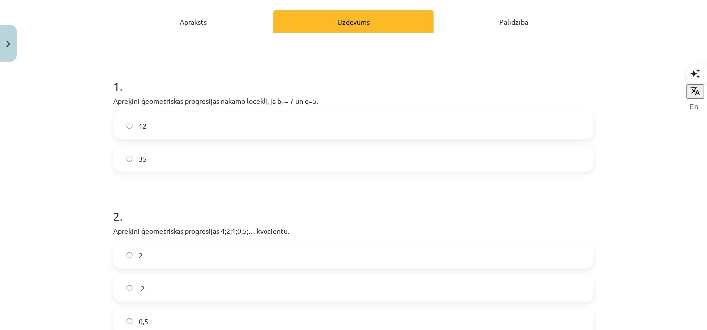
click at [287, 319] on label "0,5" at bounding box center [353, 321] width 478 height 25
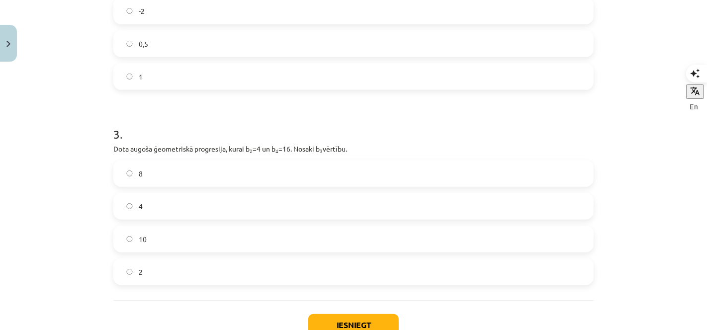
scroll to position [414, 0]
click at [166, 173] on label "8" at bounding box center [353, 172] width 478 height 25
click at [330, 324] on button "Iesniegt" at bounding box center [353, 324] width 90 height 22
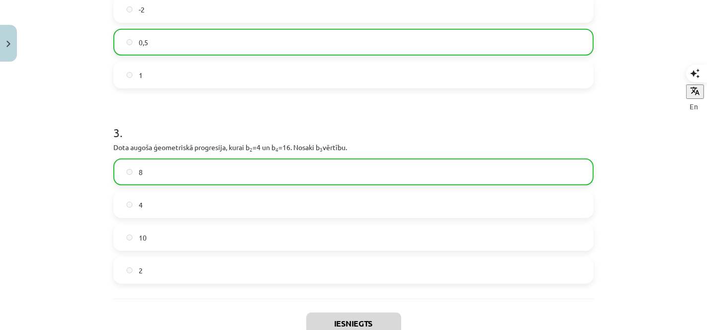
scroll to position [514, 0]
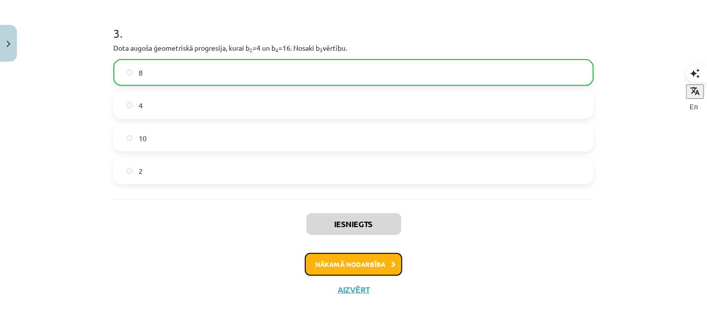
click at [353, 258] on button "Nākamā nodarbība" at bounding box center [353, 264] width 97 height 23
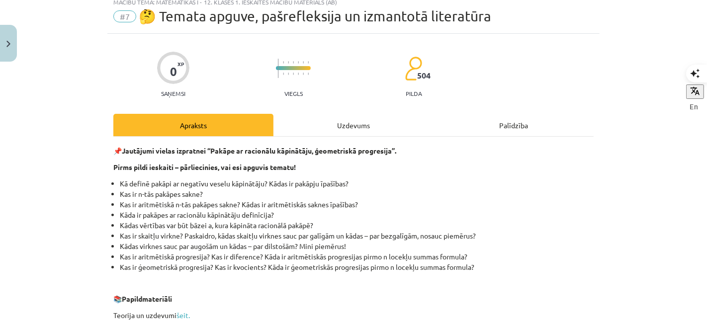
scroll to position [24, 0]
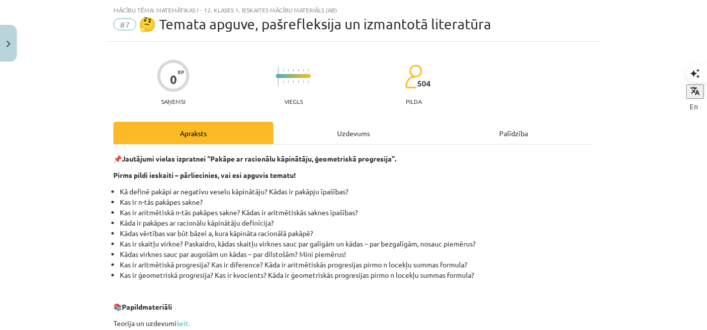
click at [348, 124] on div "Uzdevums" at bounding box center [353, 133] width 160 height 22
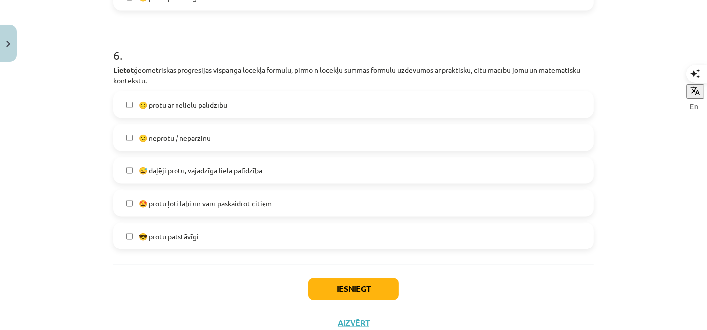
scroll to position [1354, 0]
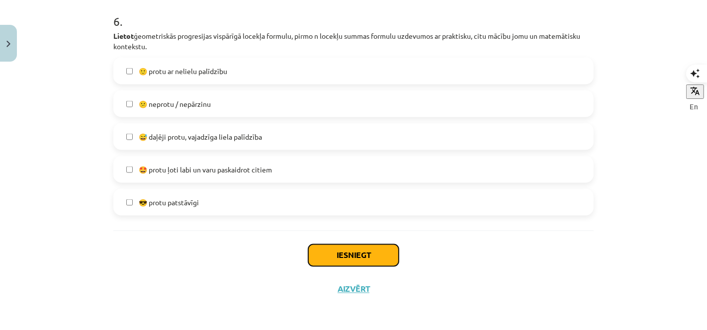
click at [375, 245] on button "Iesniegt" at bounding box center [353, 256] width 90 height 22
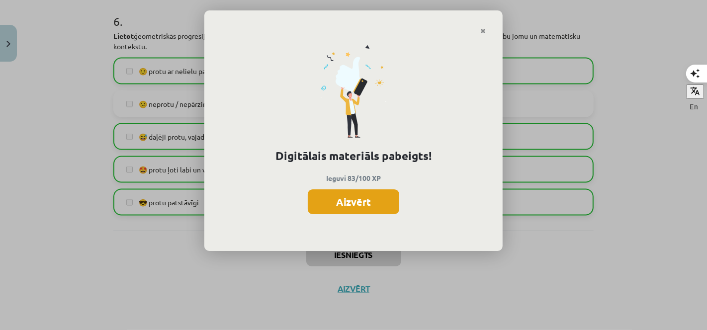
click at [362, 204] on button "Aizvērt" at bounding box center [353, 201] width 91 height 25
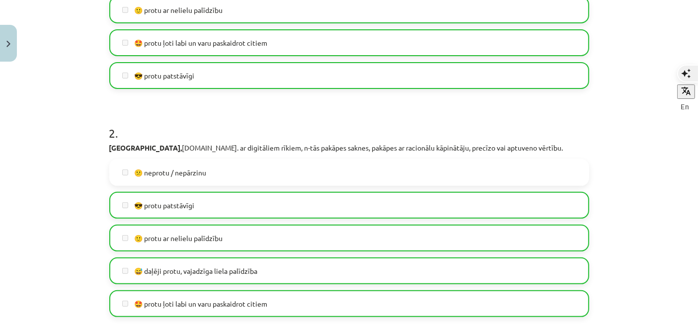
scroll to position [235, 0]
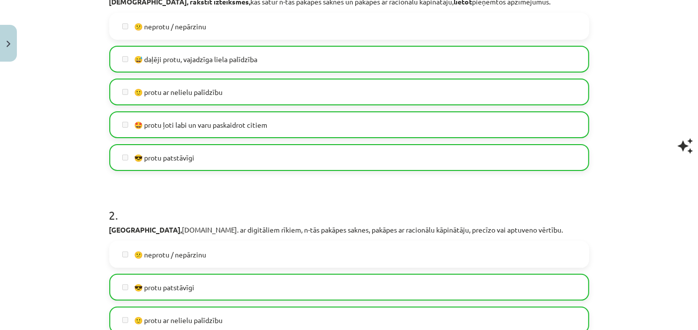
drag, startPoint x: 689, startPoint y: 80, endPoint x: 696, endPoint y: 154, distance: 73.8
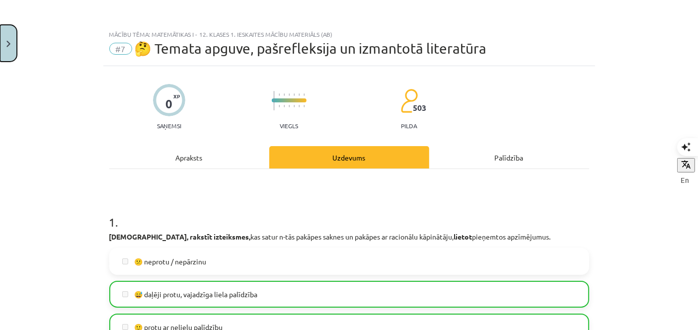
click at [9, 41] on img "Close" at bounding box center [8, 44] width 4 height 6
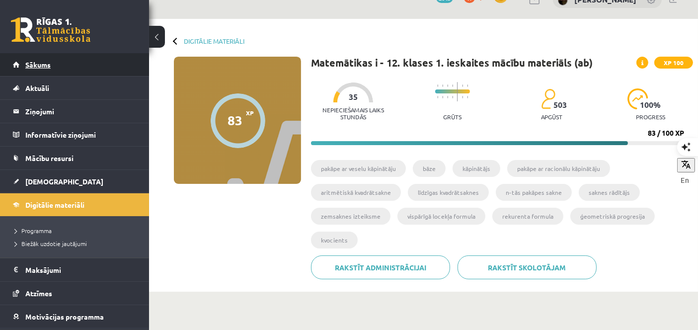
click at [29, 62] on span "Sākums" at bounding box center [37, 64] width 25 height 9
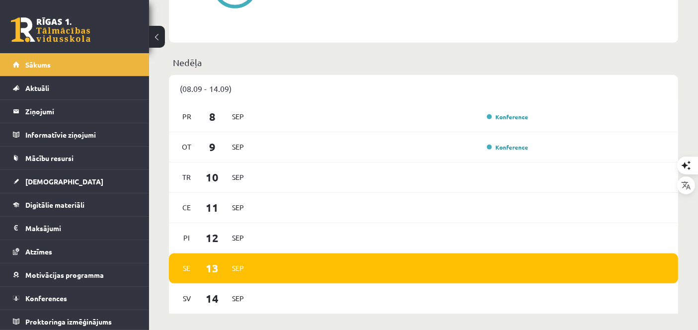
scroll to position [547, 0]
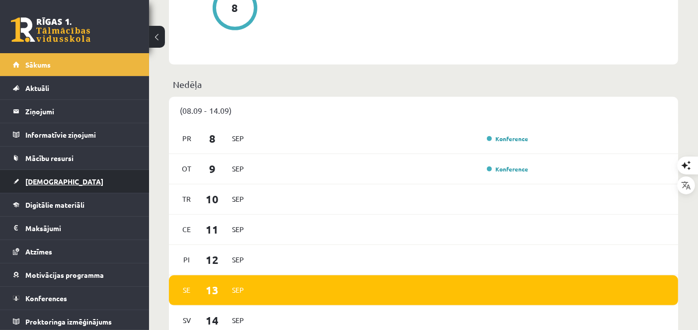
click at [40, 170] on link "[DEMOGRAPHIC_DATA]" at bounding box center [75, 181] width 124 height 23
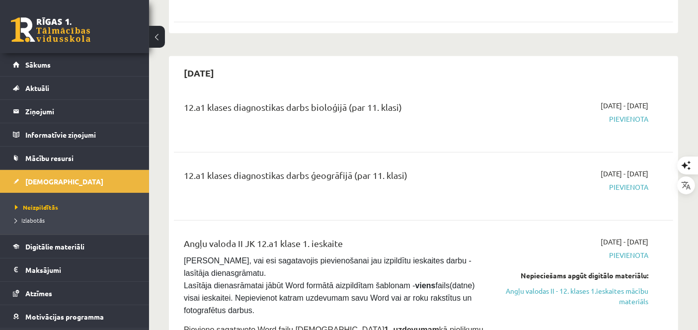
scroll to position [594, 0]
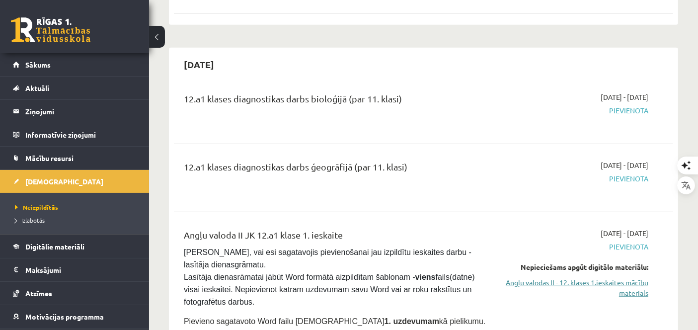
click at [633, 277] on link "Angļu valodas II - 12. klases 1.ieskaites mācību materiāls" at bounding box center [575, 287] width 145 height 21
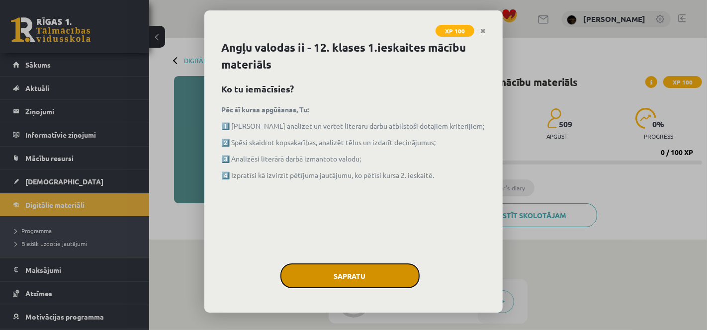
click at [365, 272] on button "Sapratu" at bounding box center [349, 275] width 139 height 25
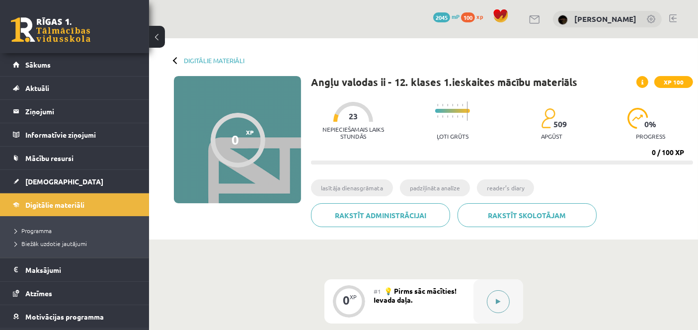
click at [511, 293] on div at bounding box center [499, 301] width 50 height 44
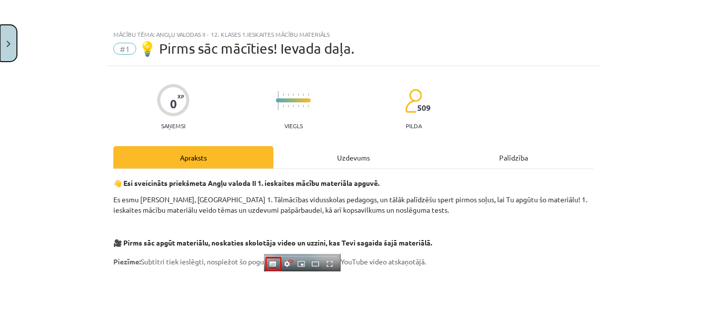
click at [6, 50] on button "Close" at bounding box center [8, 43] width 17 height 37
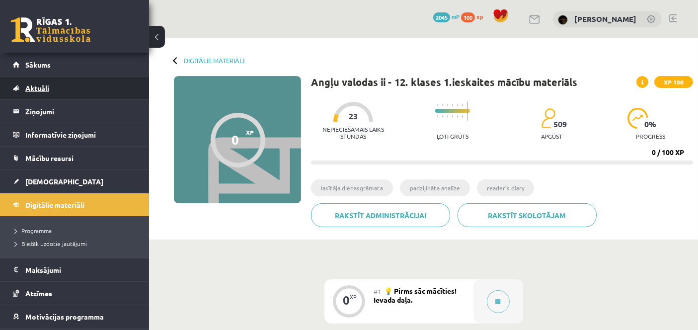
click at [64, 98] on link "Aktuāli" at bounding box center [75, 88] width 124 height 23
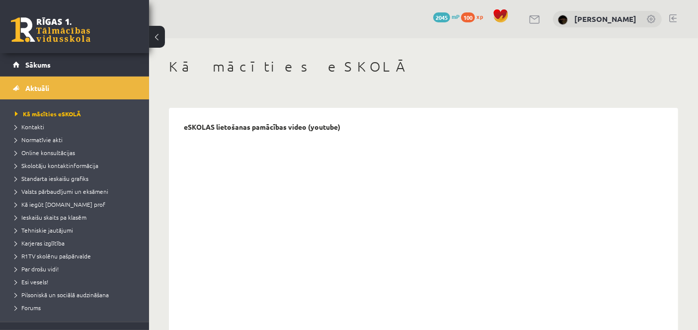
click at [39, 52] on div "0 Dāvanas 2045 mP 100 xp" at bounding box center [74, 26] width 149 height 53
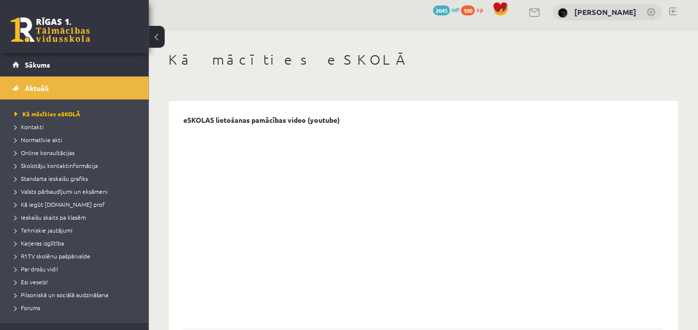
scroll to position [7, 0]
click at [104, 69] on link "Sākums" at bounding box center [75, 64] width 124 height 23
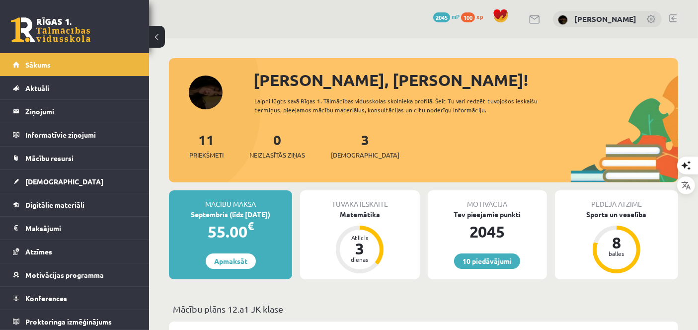
click at [360, 154] on span "[DEMOGRAPHIC_DATA]" at bounding box center [365, 155] width 69 height 10
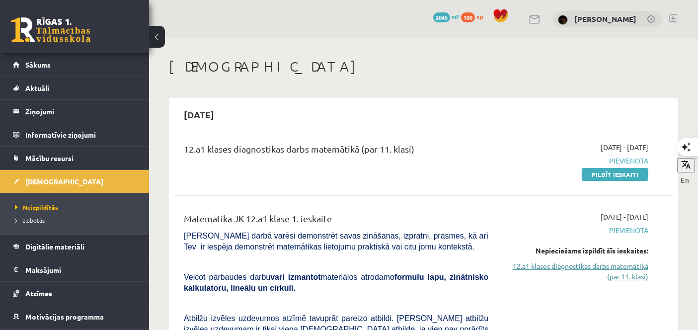
click at [616, 265] on link "12.a1 klases diagnostikas darbs matemātikā (par 11. klasi)" at bounding box center [575, 271] width 145 height 21
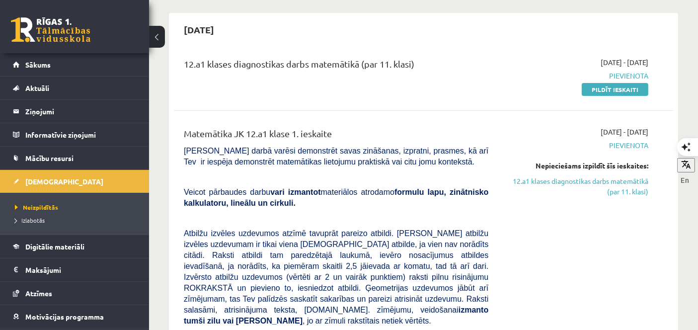
scroll to position [25, 0]
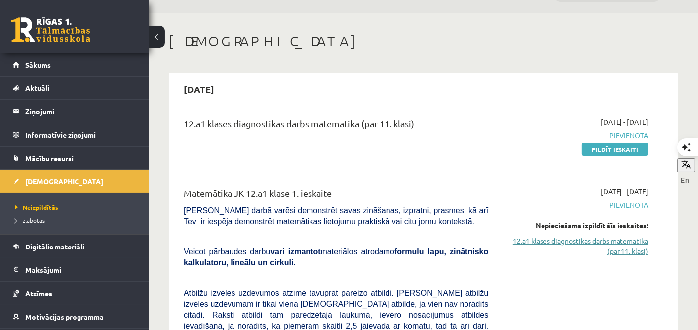
click at [633, 249] on link "12.a1 klases diagnostikas darbs matemātikā (par 11. klasi)" at bounding box center [575, 246] width 145 height 21
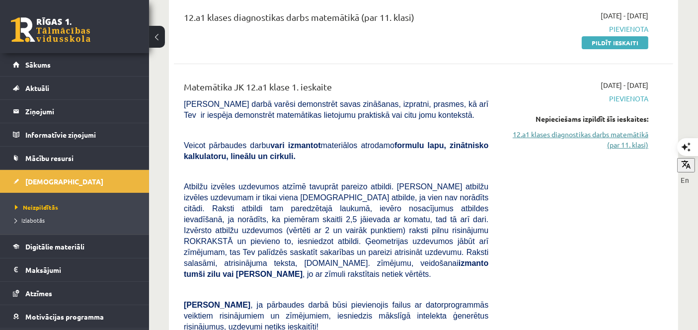
click at [635, 138] on link "12.a1 klases diagnostikas darbs matemātikā (par 11. klasi)" at bounding box center [575, 139] width 145 height 21
click at [630, 130] on link "12.a1 klases diagnostikas darbs matemātikā (par 11. klasi)" at bounding box center [575, 139] width 145 height 21
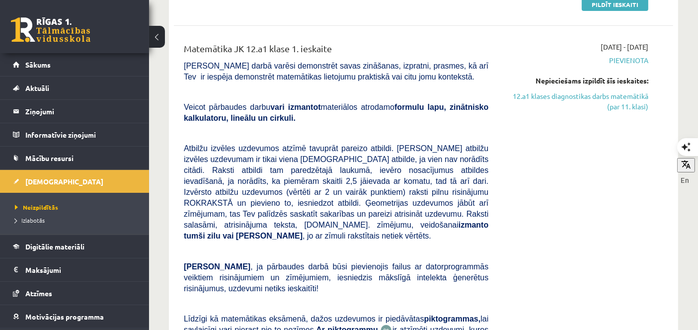
scroll to position [161, 0]
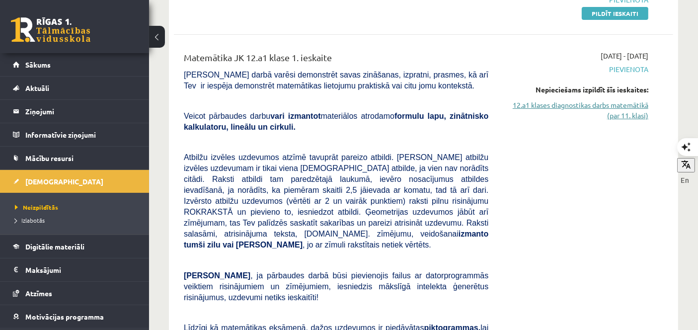
click at [626, 111] on link "12.a1 klases diagnostikas darbs matemātikā (par 11. klasi)" at bounding box center [575, 110] width 145 height 21
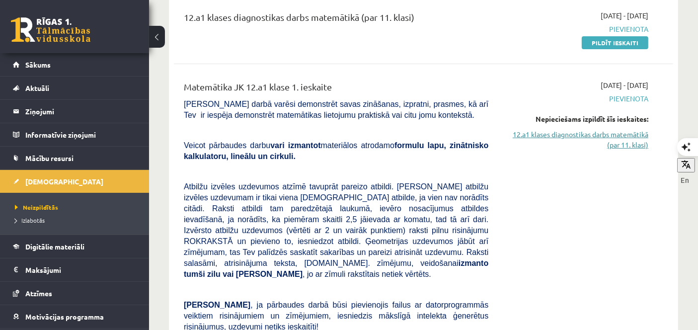
click at [641, 142] on link "12.a1 klases diagnostikas darbs matemātikā (par 11. klasi)" at bounding box center [575, 139] width 145 height 21
click at [48, 208] on span "Neizpildītās" at bounding box center [36, 207] width 43 height 8
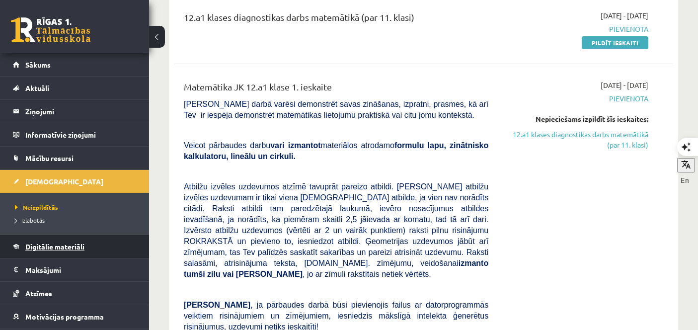
click at [51, 237] on link "Digitālie materiāli" at bounding box center [75, 246] width 124 height 23
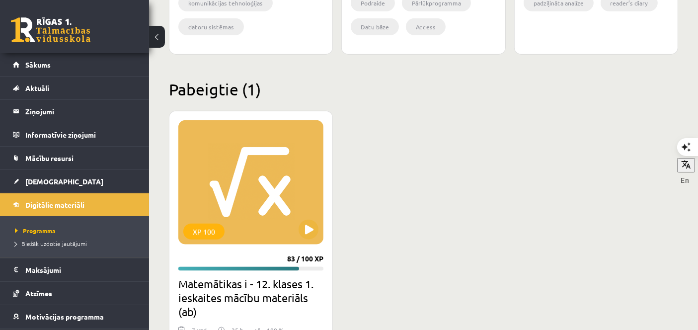
scroll to position [1285, 0]
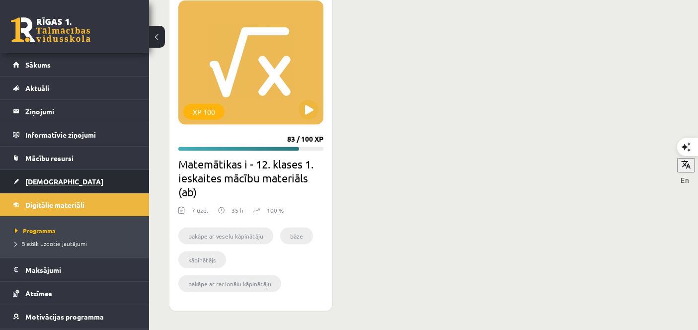
click at [64, 182] on link "[DEMOGRAPHIC_DATA]" at bounding box center [75, 181] width 124 height 23
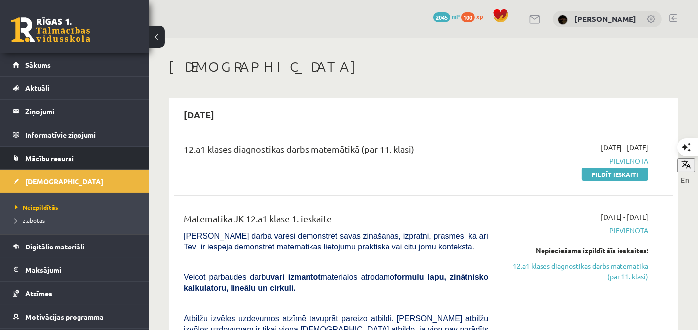
click at [59, 157] on span "Mācību resursi" at bounding box center [49, 158] width 48 height 9
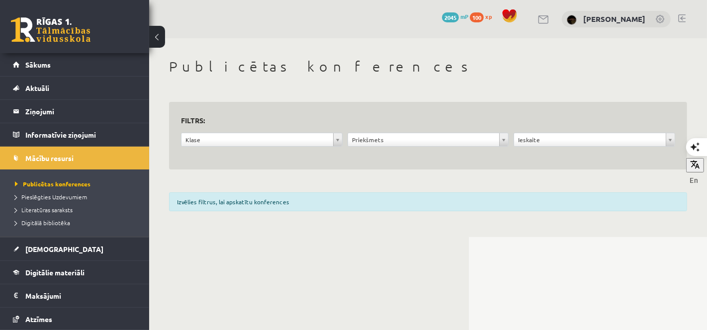
click at [243, 208] on div "Izvēlies filtrus, lai apskatītu konferences" at bounding box center [428, 201] width 518 height 19
click at [390, 148] on div "**********" at bounding box center [428, 142] width 166 height 19
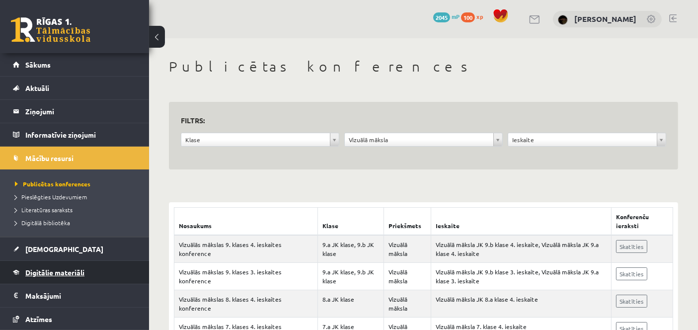
click at [84, 276] on link "Digitālie materiāli" at bounding box center [75, 272] width 124 height 23
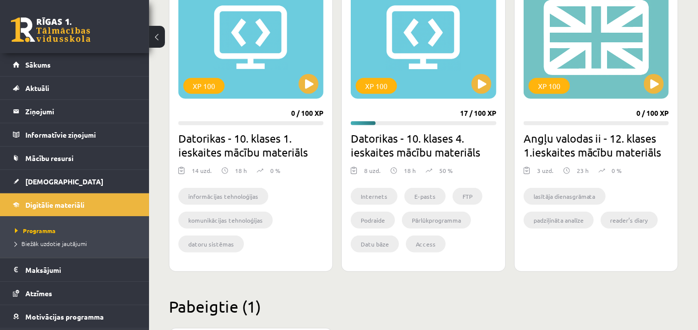
scroll to position [947, 0]
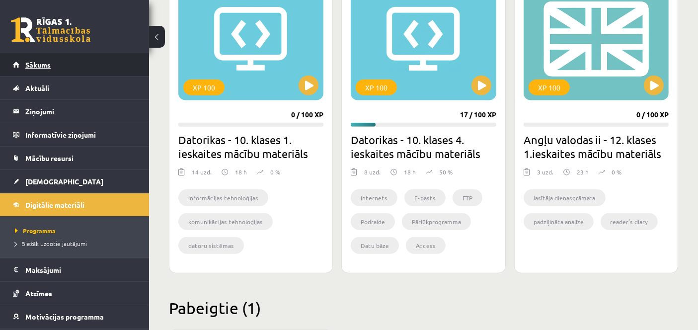
click at [16, 73] on link "Sākums" at bounding box center [75, 64] width 124 height 23
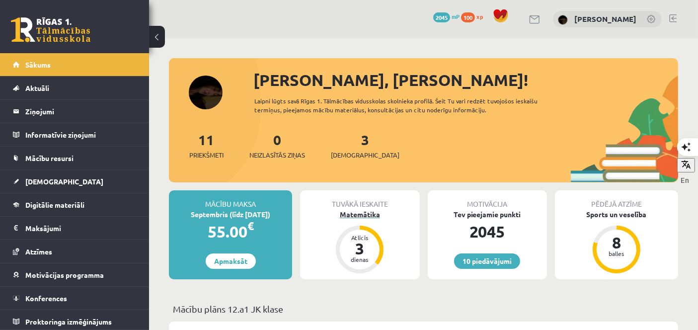
click at [378, 216] on div "Matemātika" at bounding box center [359, 214] width 119 height 10
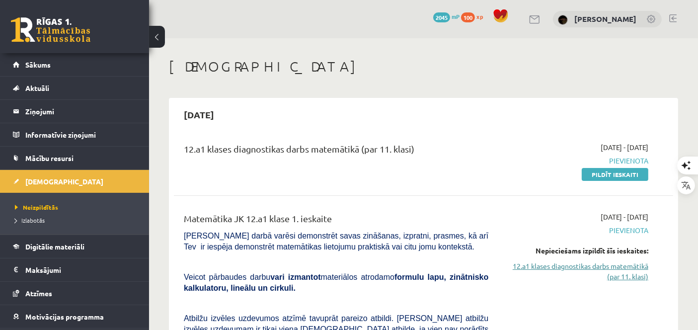
click at [620, 273] on link "12.a1 klases diagnostikas darbs matemātikā (par 11. klasi)" at bounding box center [575, 271] width 145 height 21
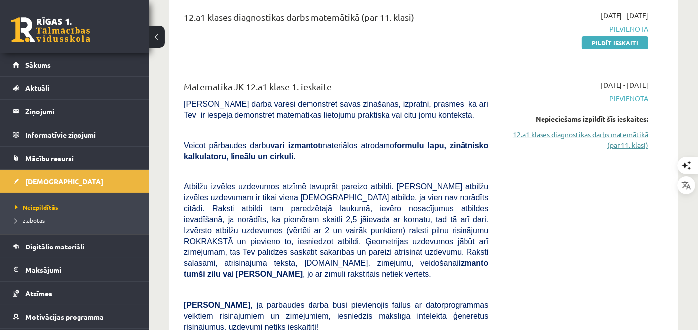
click at [602, 135] on link "12.a1 klases diagnostikas darbs matemātikā (par 11. klasi)" at bounding box center [575, 139] width 145 height 21
click at [604, 139] on link "12.a1 klases diagnostikas darbs matemātikā (par 11. klasi)" at bounding box center [575, 139] width 145 height 21
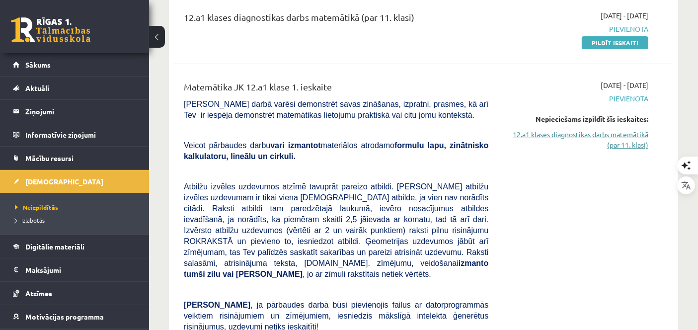
click at [604, 139] on link "12.a1 klases diagnostikas darbs matemātikā (par 11. klasi)" at bounding box center [575, 139] width 145 height 21
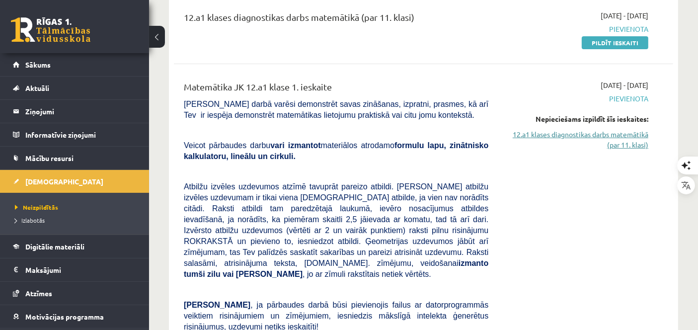
click at [604, 139] on link "12.a1 klases diagnostikas darbs matemātikā (par 11. klasi)" at bounding box center [575, 139] width 145 height 21
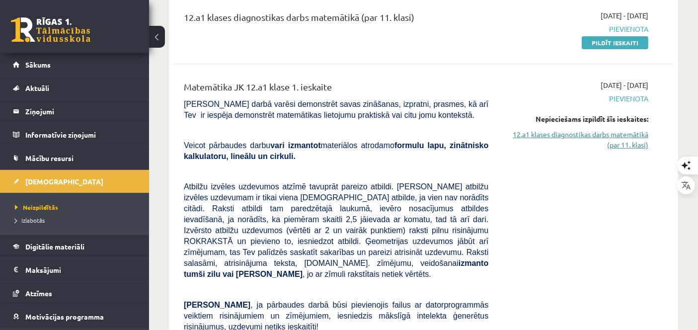
click at [604, 139] on link "12.a1 klases diagnostikas darbs matemātikā (par 11. klasi)" at bounding box center [575, 139] width 145 height 21
drag, startPoint x: 604, startPoint y: 138, endPoint x: 596, endPoint y: 124, distance: 16.2
click at [596, 124] on div "Nepieciešams izpildīt šīs ieskaites: 12.a1 klases diagnostikas darbs matemātikā…" at bounding box center [575, 132] width 145 height 36
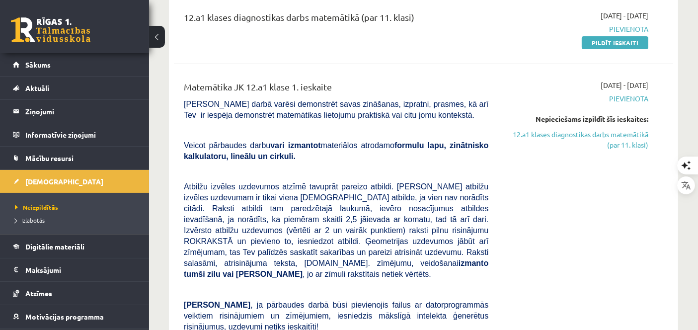
click at [596, 124] on div "Nepieciešams izpildīt šīs ieskaites: 12.a1 klases diagnostikas darbs matemātikā…" at bounding box center [575, 132] width 145 height 36
drag, startPoint x: 596, startPoint y: 124, endPoint x: 616, endPoint y: 173, distance: 52.9
click at [616, 173] on div "[DATE] - [DATE] [GEOGRAPHIC_DATA] Nepieciešams izpildīt šīs ieskaites: 12.a1 kl…" at bounding box center [576, 270] width 160 height 380
click at [627, 137] on link "12.a1 klases diagnostikas darbs matemātikā (par 11. klasi)" at bounding box center [575, 139] width 145 height 21
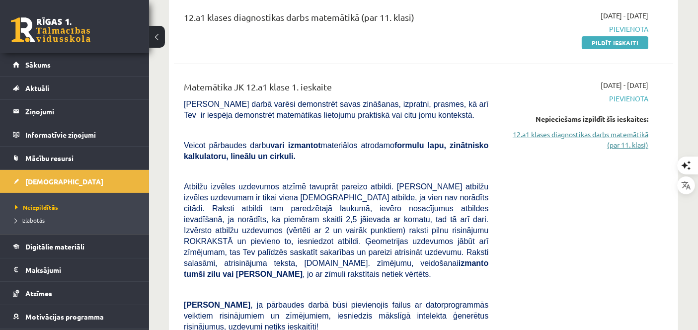
click at [627, 137] on link "12.a1 klases diagnostikas darbs matemātikā (par 11. klasi)" at bounding box center [575, 139] width 145 height 21
click at [609, 139] on link "12.a1 klases diagnostikas darbs matemātikā (par 11. klasi)" at bounding box center [575, 139] width 145 height 21
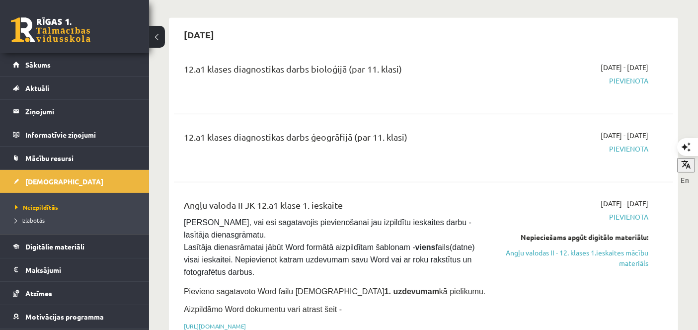
scroll to position [666, 0]
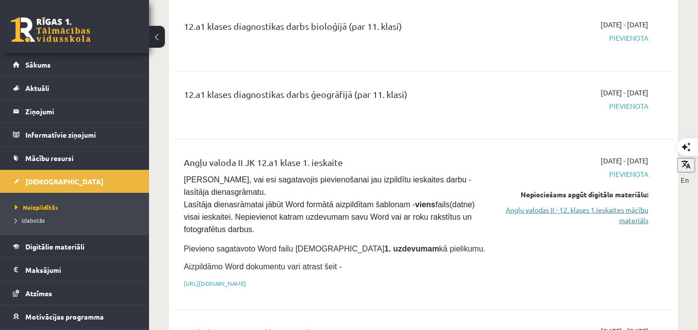
click at [617, 205] on link "Angļu valodas II - 12. klases 1.ieskaites mācību materiāls" at bounding box center [575, 215] width 145 height 21
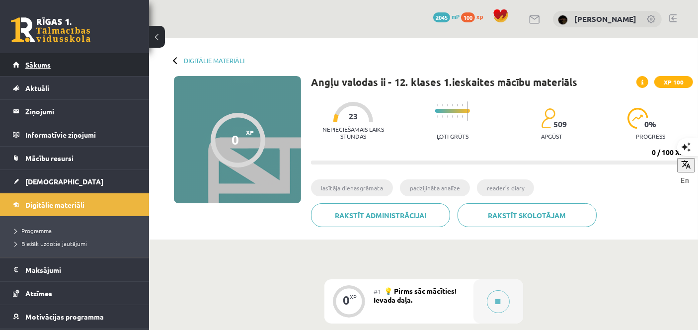
click at [58, 66] on link "Sākums" at bounding box center [75, 64] width 124 height 23
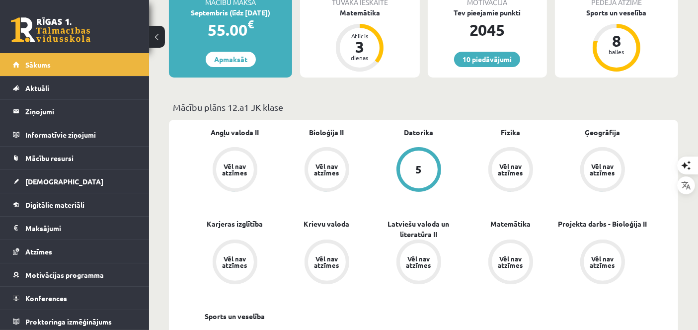
scroll to position [217, 0]
